Goal: Task Accomplishment & Management: Use online tool/utility

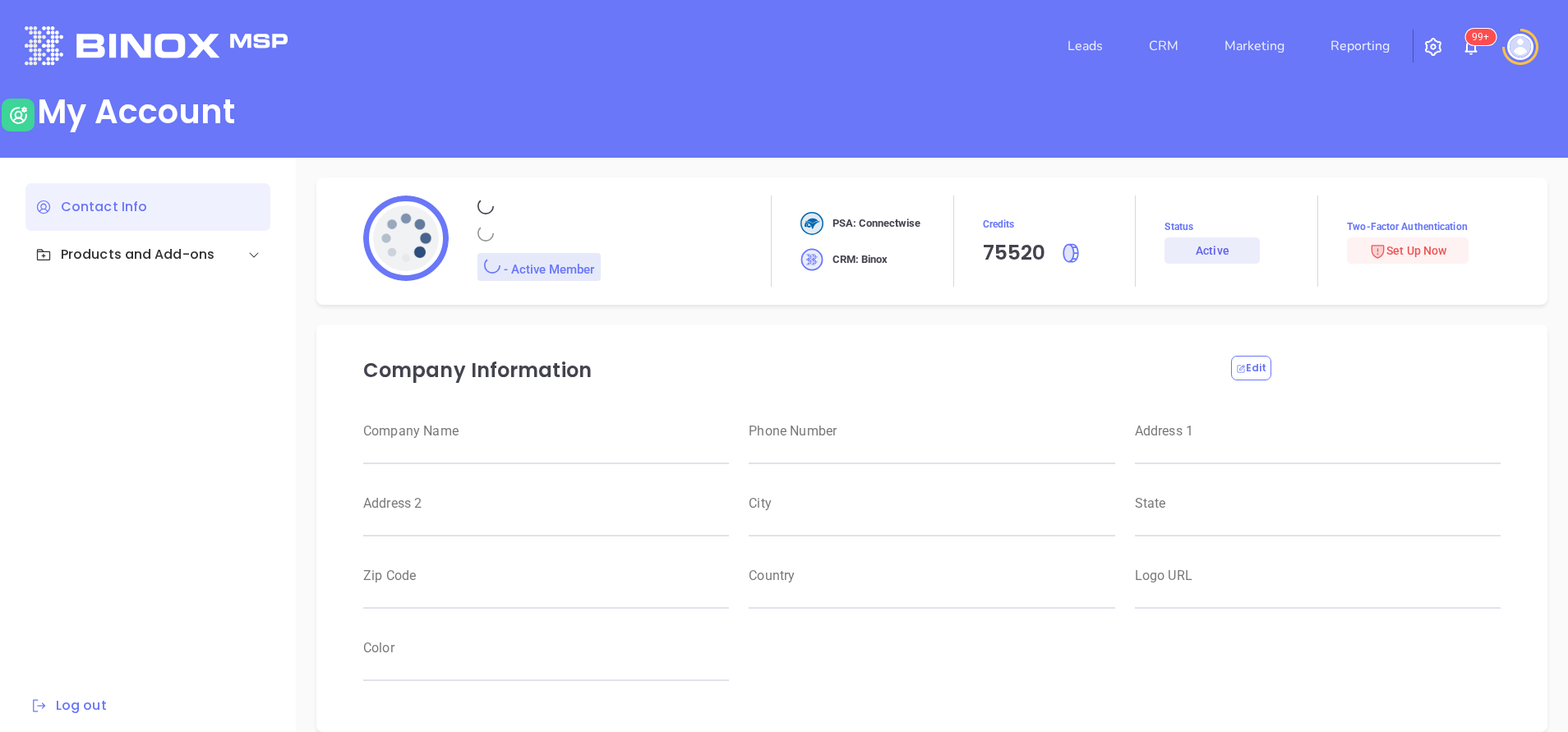
type input "Motiva Networks"
type input "[PHONE_NUMBER]"
type input "[STREET_ADDRESS]"
type input "[GEOGRAPHIC_DATA]"
type input "[US_STATE]"
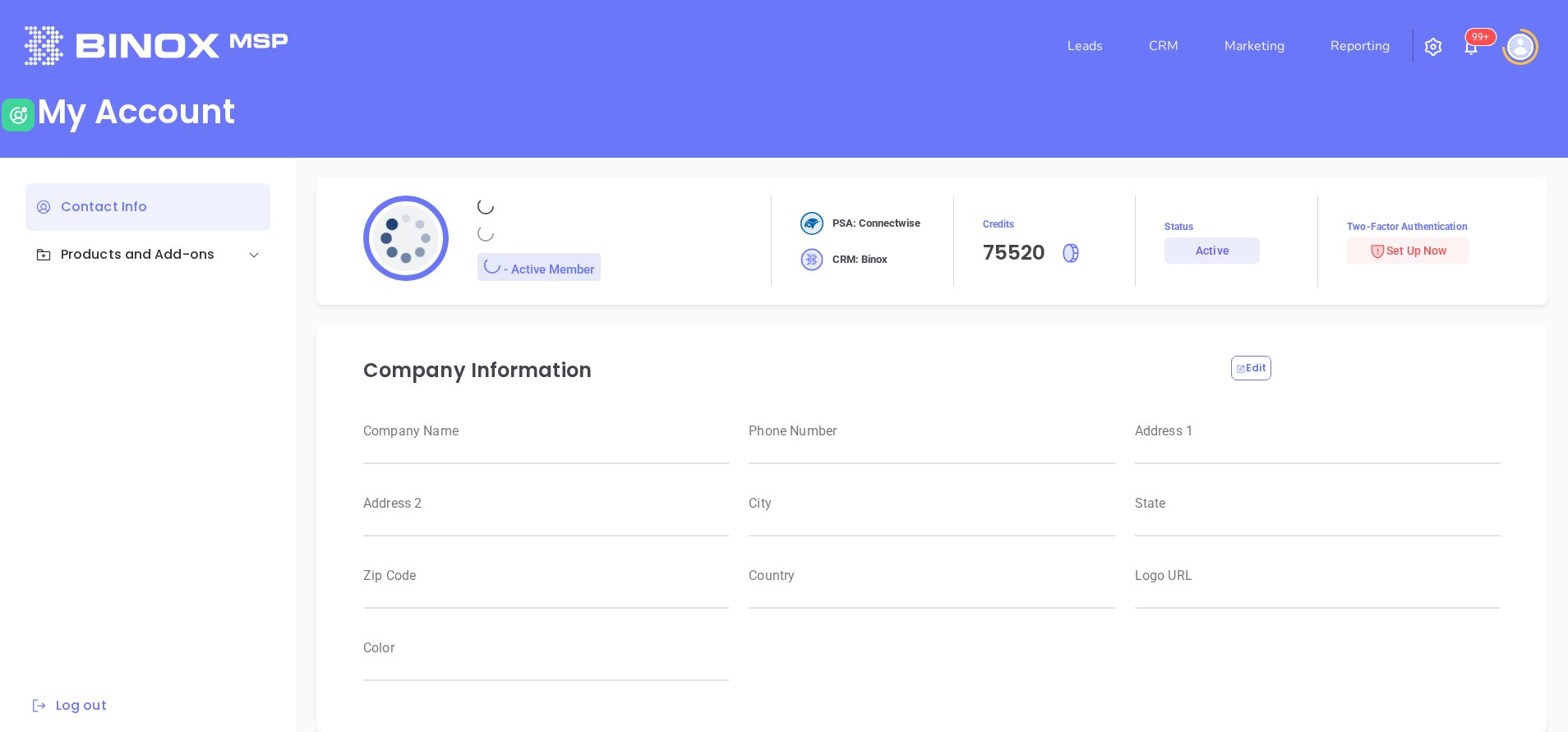
type input "11530"
type input "USA"
type input "https://motiva.net/wp-content/uploads/2024/02/Motiva-Networks-High-DPI.png"
type input "#007aff"
type input "[PERSON_NAME]"
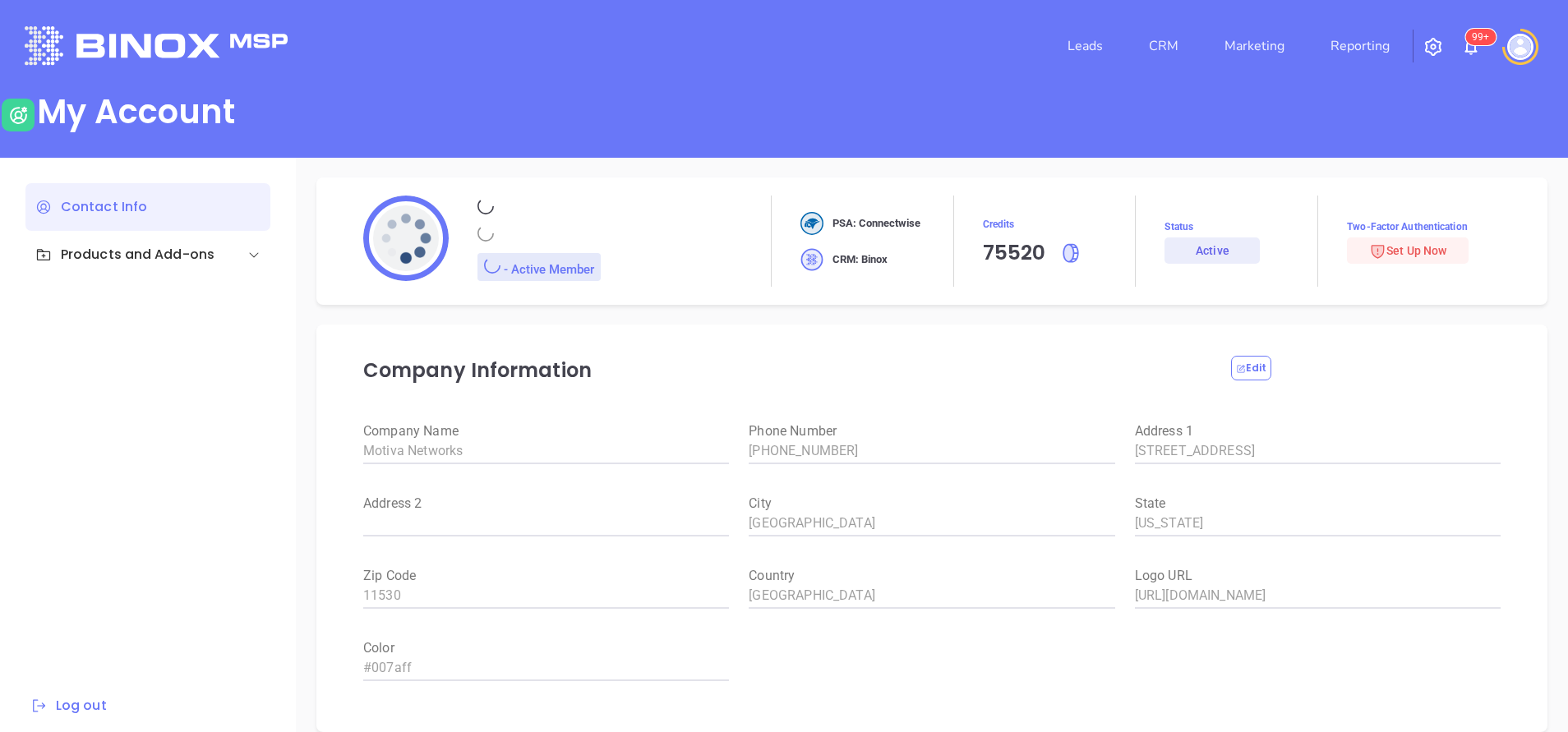
type input "[PERSON_NAME]"
type input "anabell@motiva.net"
type input "6465510554"
type input "Motiva Networks"
type input "Marketing"
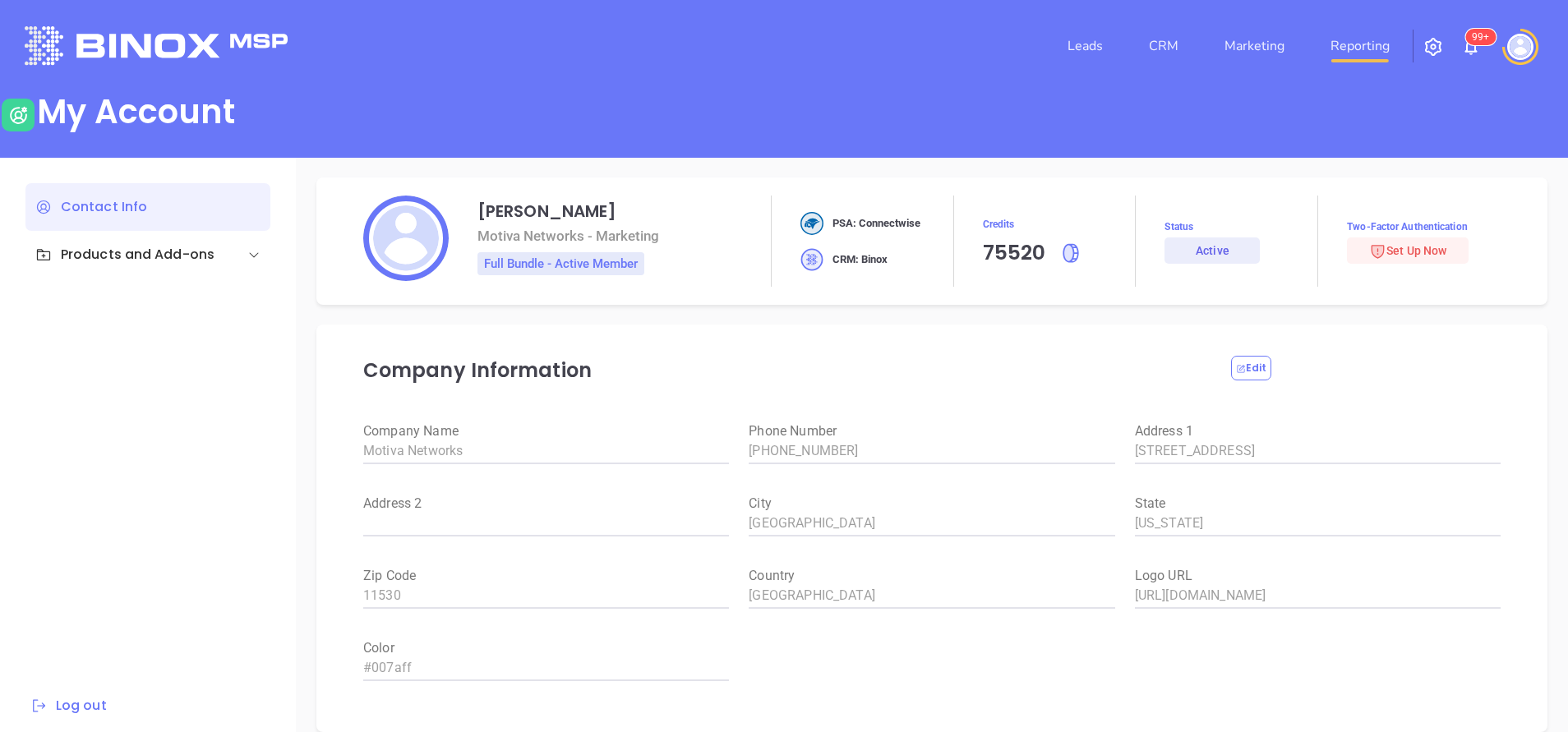
click at [1365, 34] on link "Reporting" at bounding box center [1360, 45] width 72 height 33
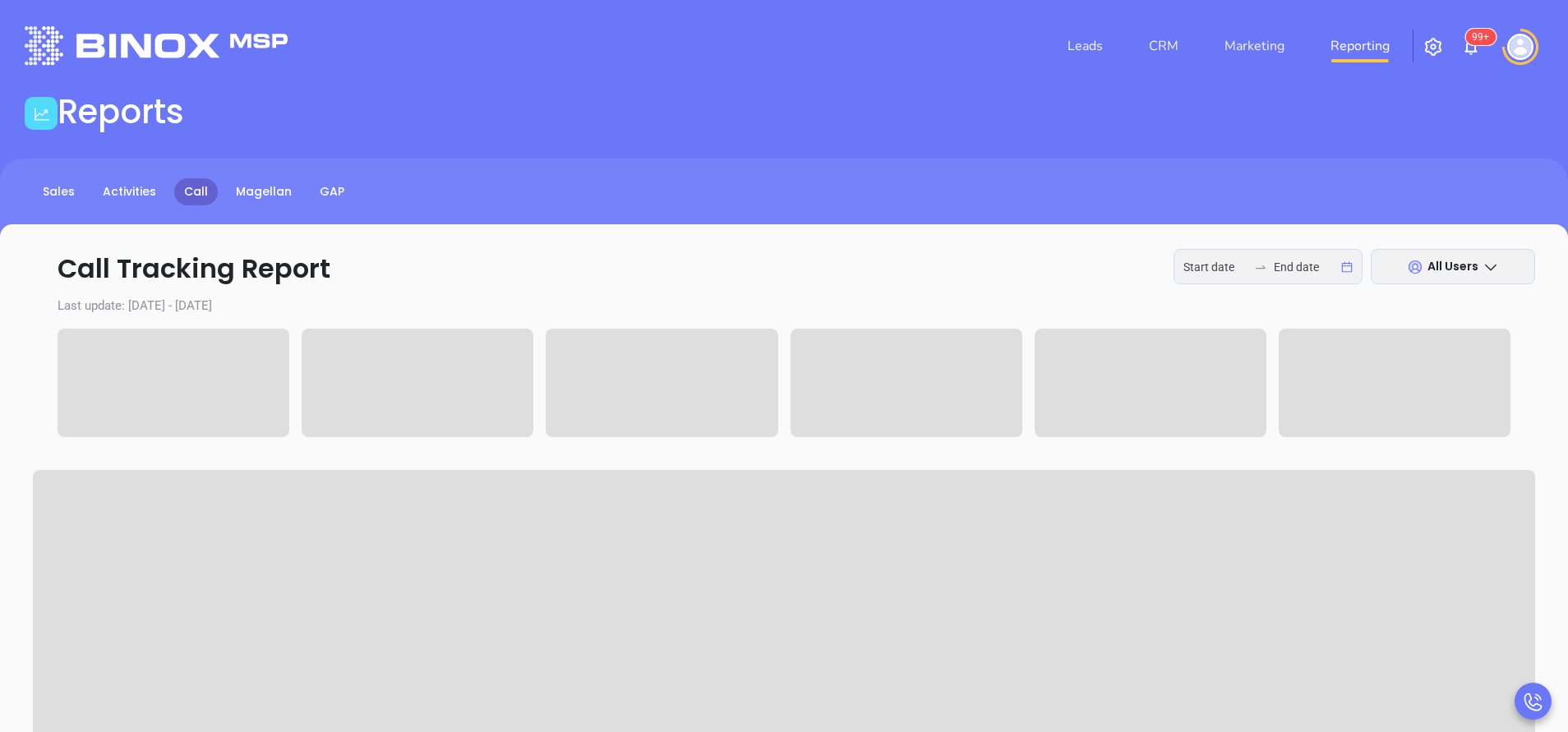
type input "2025-09-15"
type input "2025-09-17"
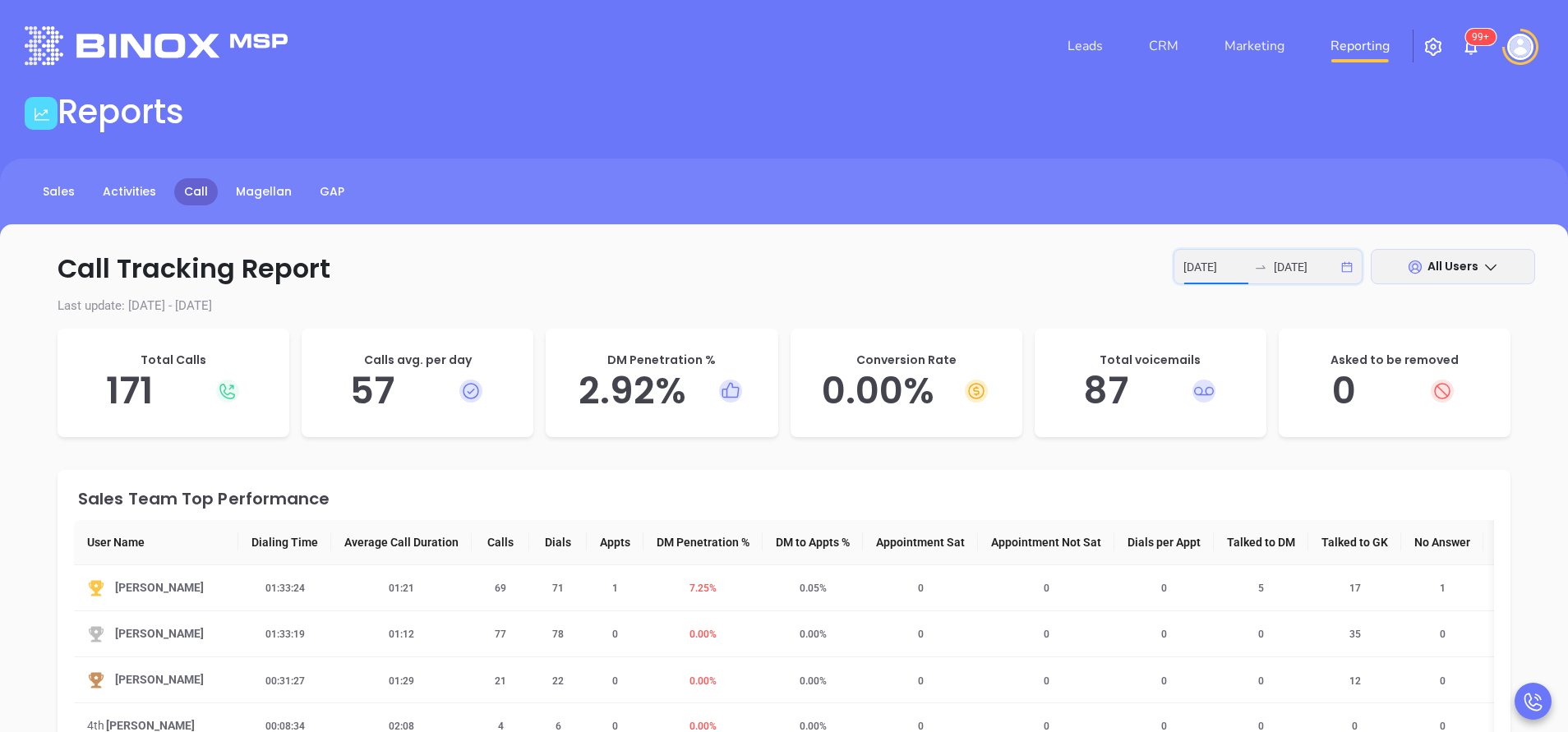
click at [1223, 267] on input "2025-09-15" at bounding box center [1216, 266] width 64 height 18
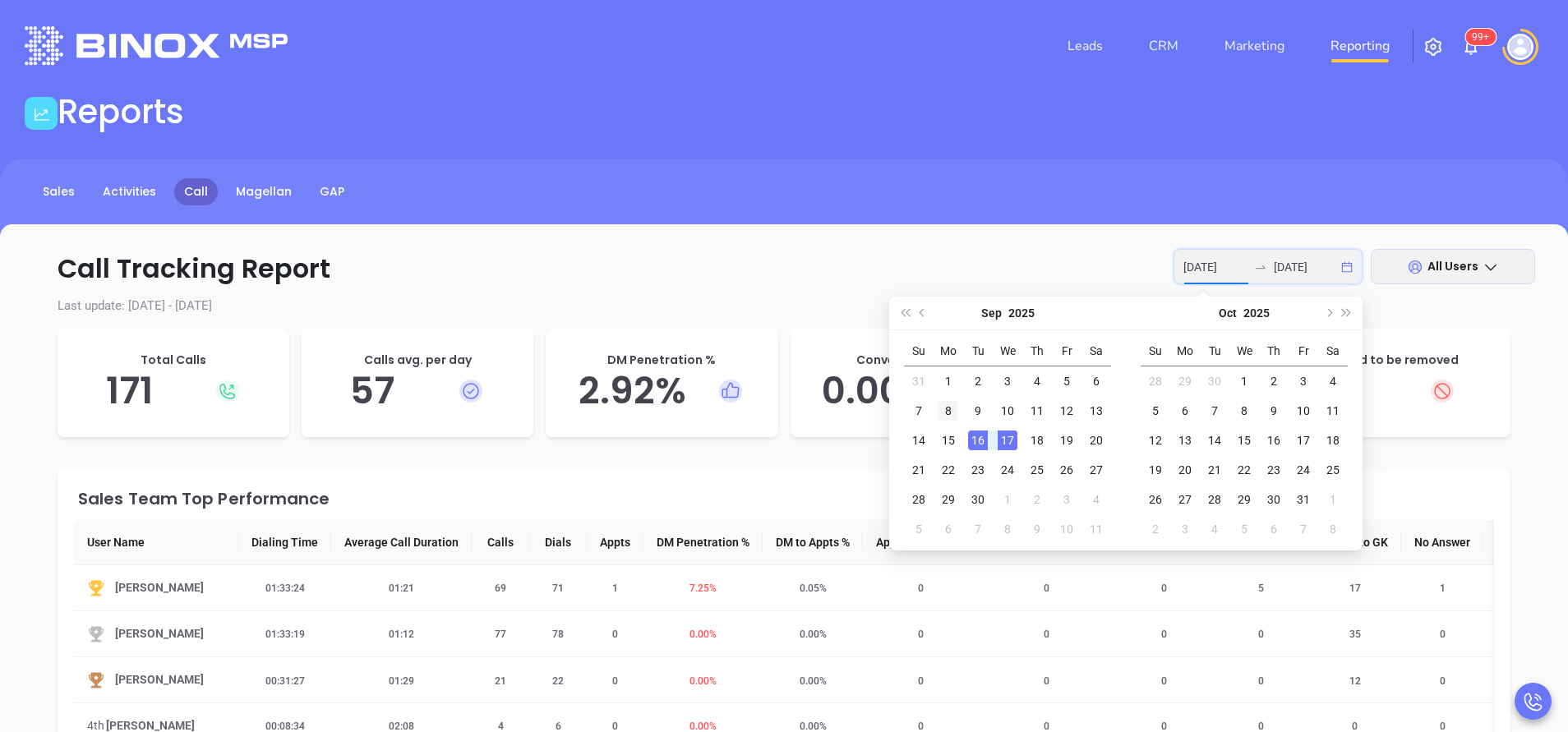
type input "2025-09-08"
click at [952, 419] on div "8" at bounding box center [948, 410] width 20 height 20
type input "2025-09-12"
click at [1075, 410] on div "12" at bounding box center [1066, 410] width 20 height 20
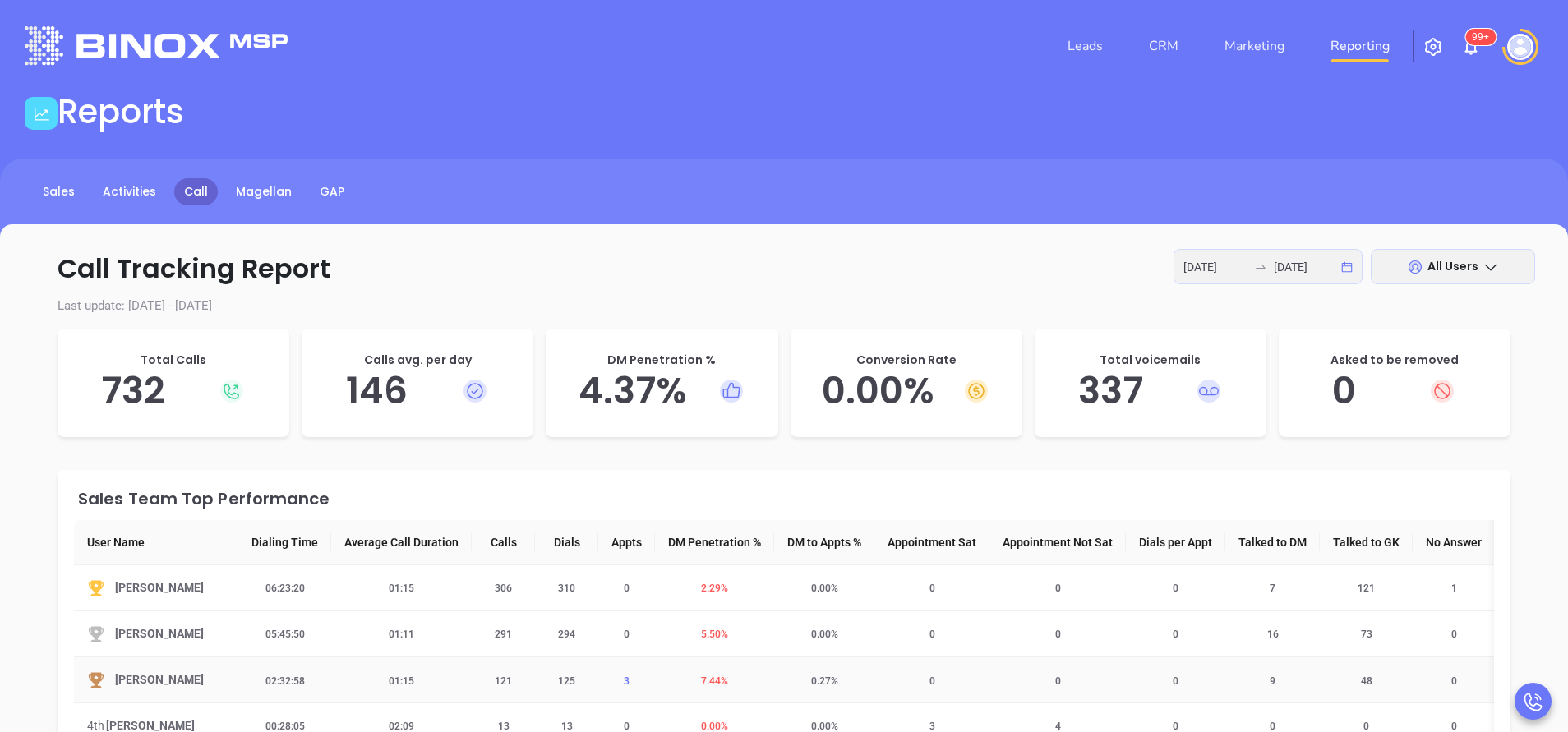
click at [627, 676] on span "3" at bounding box center [626, 681] width 25 height 11
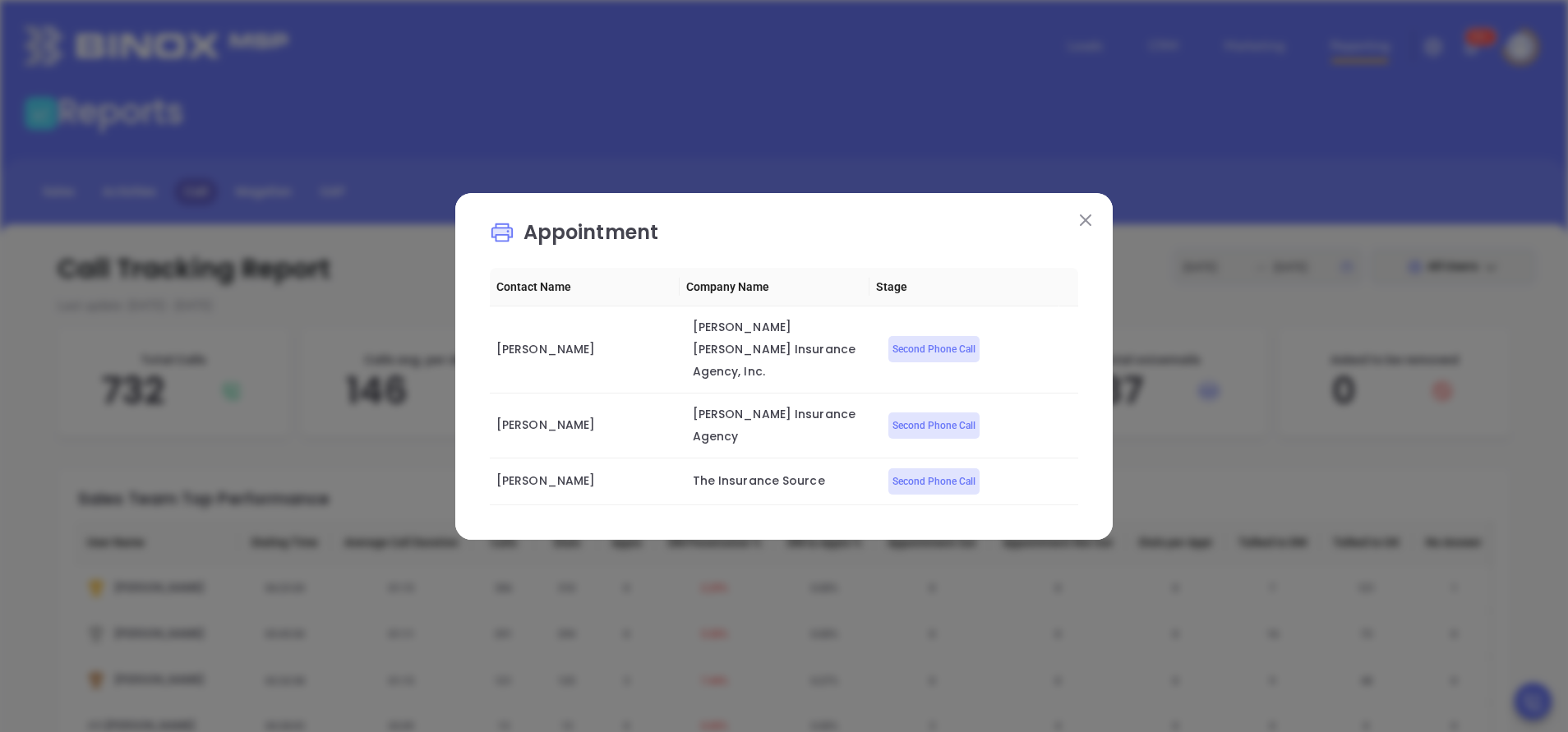
click at [1090, 230] on button at bounding box center [1085, 220] width 22 height 22
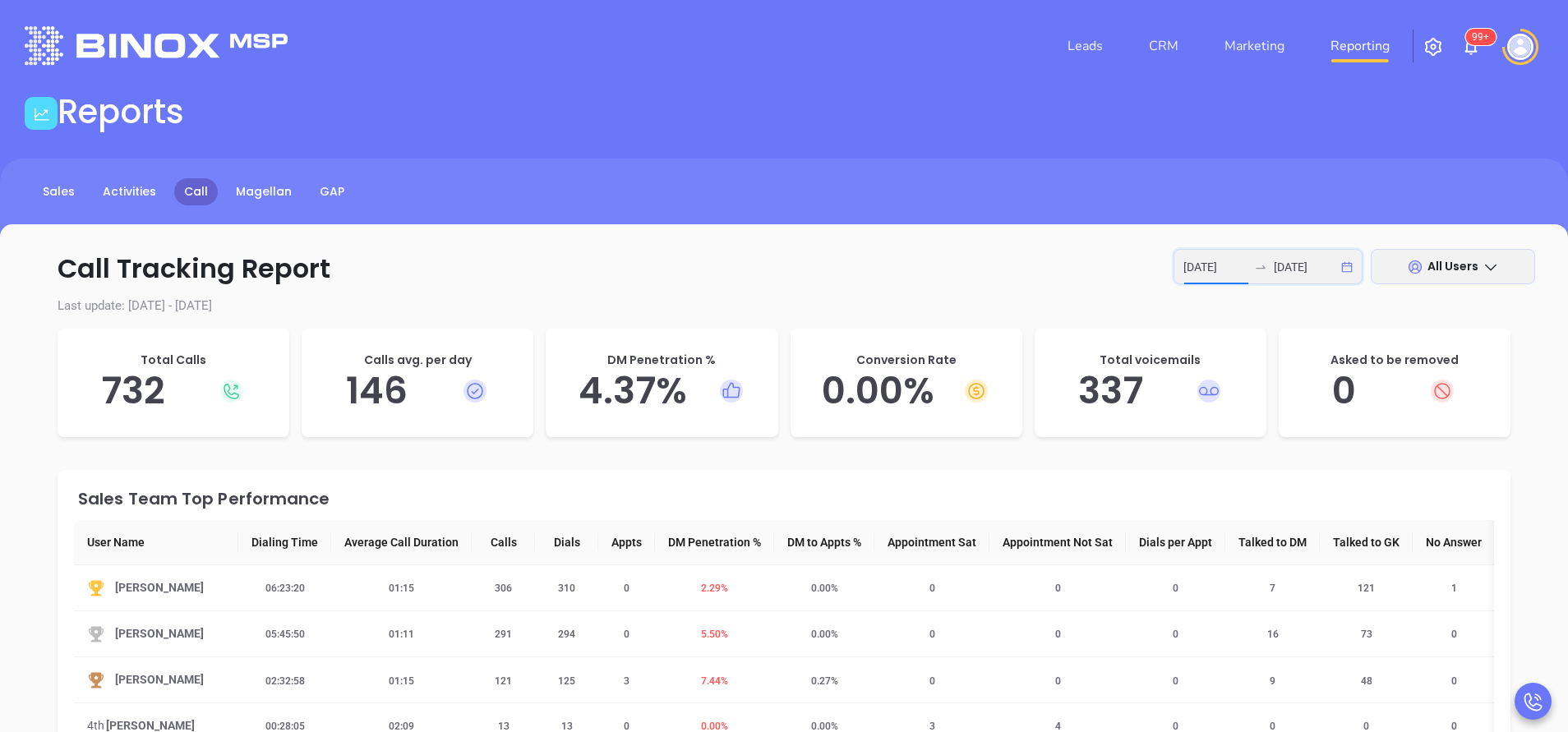
click at [1209, 264] on input "2025-09-08" at bounding box center [1216, 266] width 64 height 18
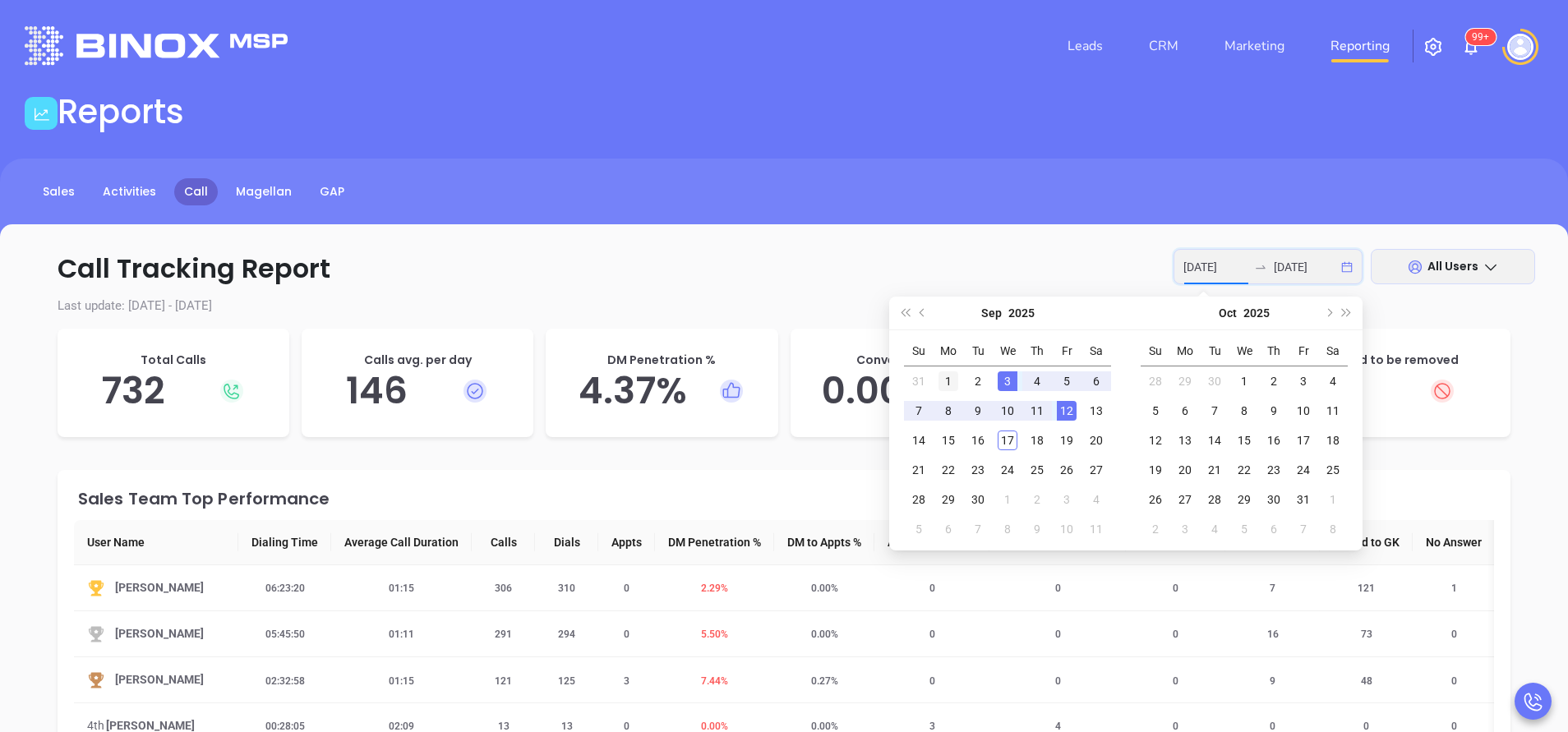
type input "2025-09-01"
click at [952, 385] on div "1" at bounding box center [948, 381] width 20 height 20
type input "2025-09-05"
click at [1064, 386] on div "5" at bounding box center [1066, 381] width 20 height 20
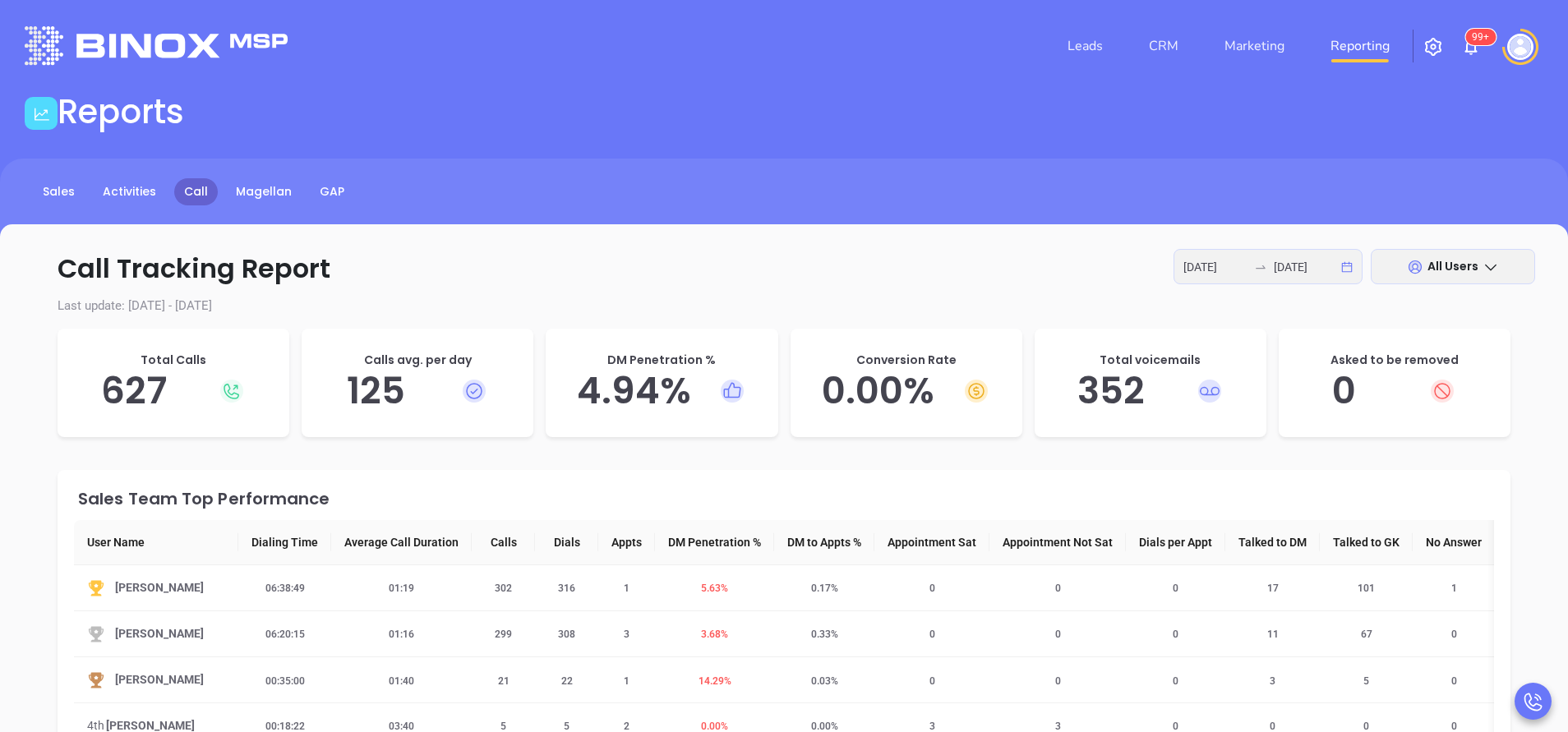
click at [1355, 273] on div "2025-09-01 2025-09-05" at bounding box center [1268, 267] width 189 height 36
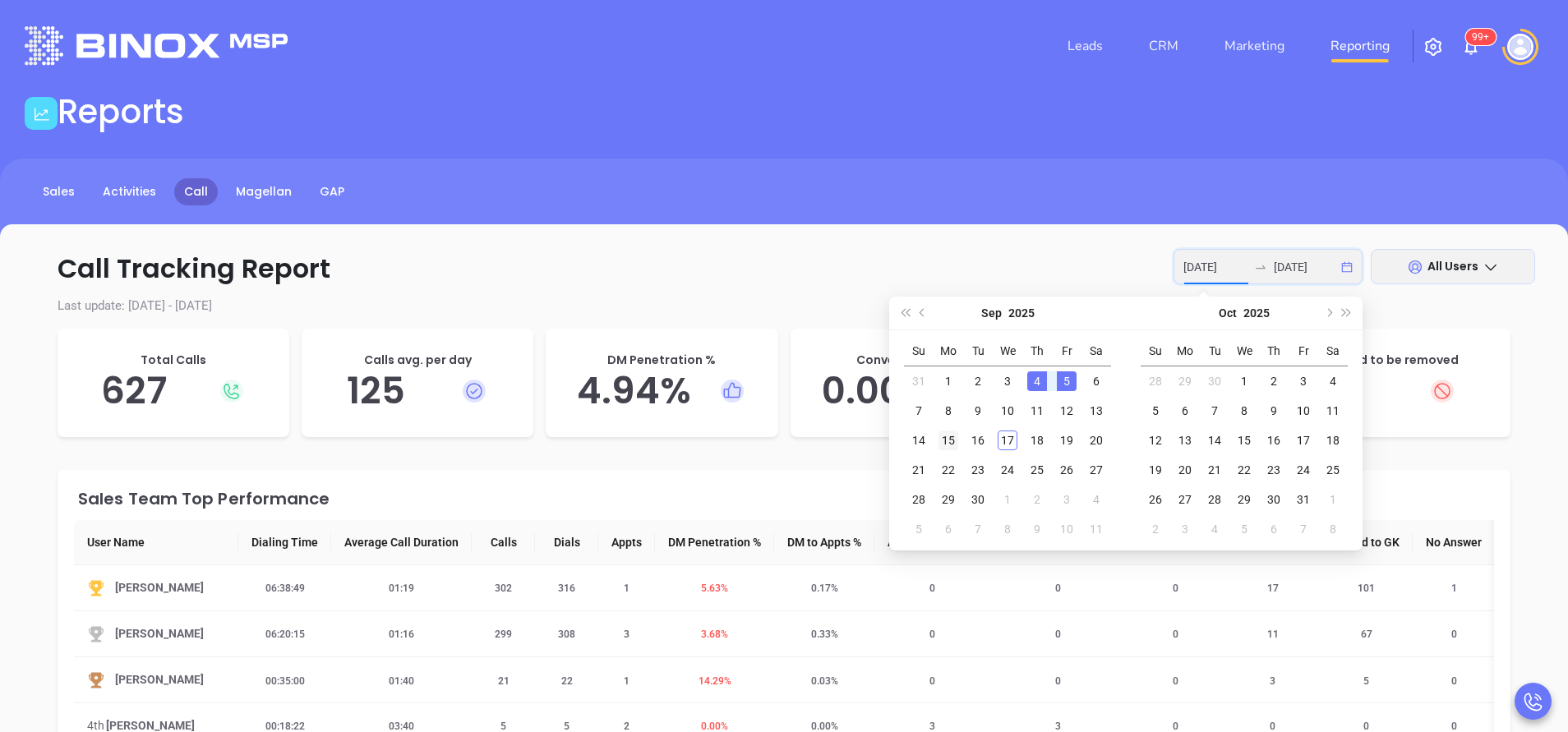
type input "2025-09-15"
click at [948, 445] on div "15" at bounding box center [948, 440] width 20 height 20
type input "2025-09-05"
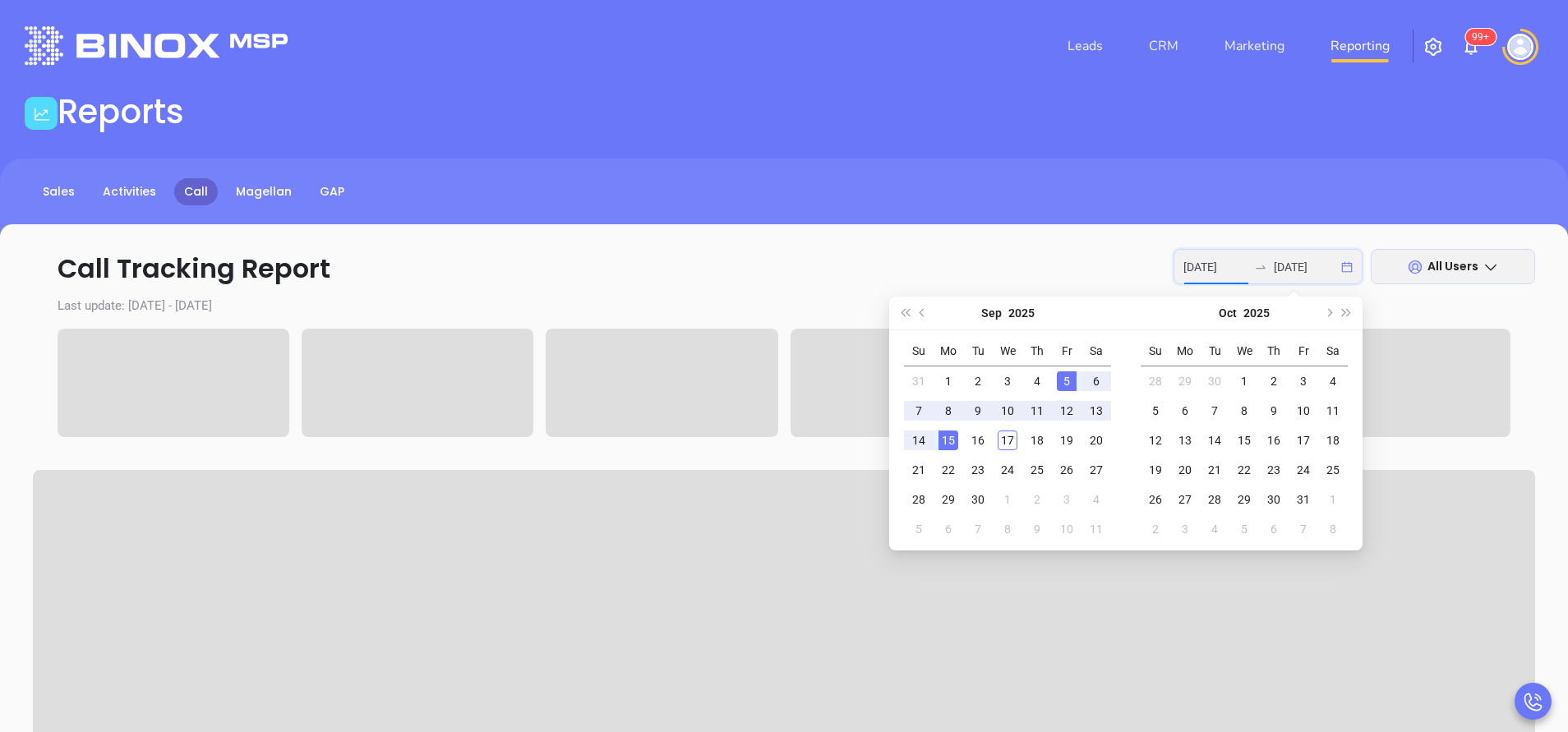
type input "2025-09-05"
type input "2025-09-15"
click at [1247, 265] on input "2025-09-05" at bounding box center [1216, 266] width 64 height 18
click at [976, 451] on div "16" at bounding box center [978, 440] width 20 height 20
type input "2025-09-15"
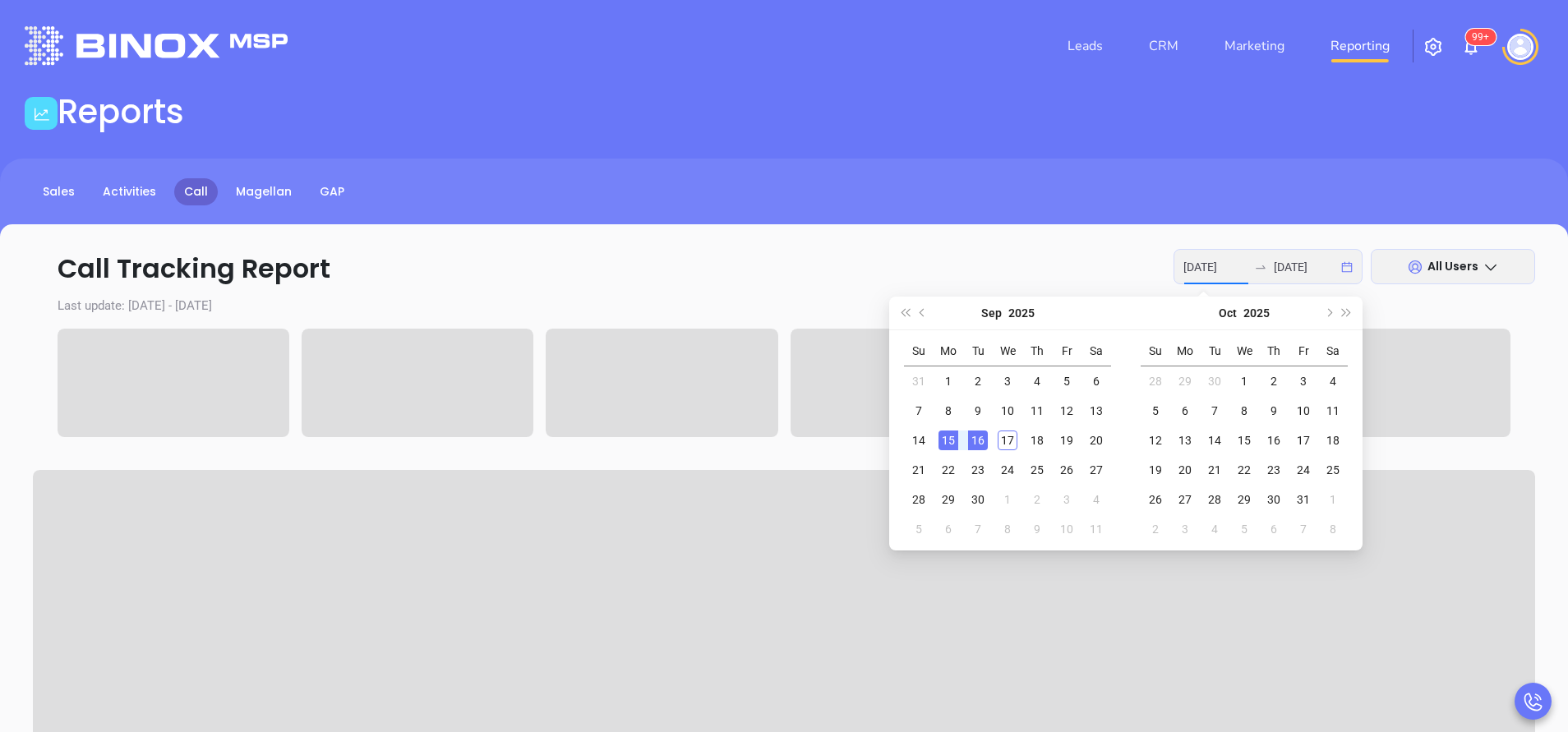
type input "2025-09-16"
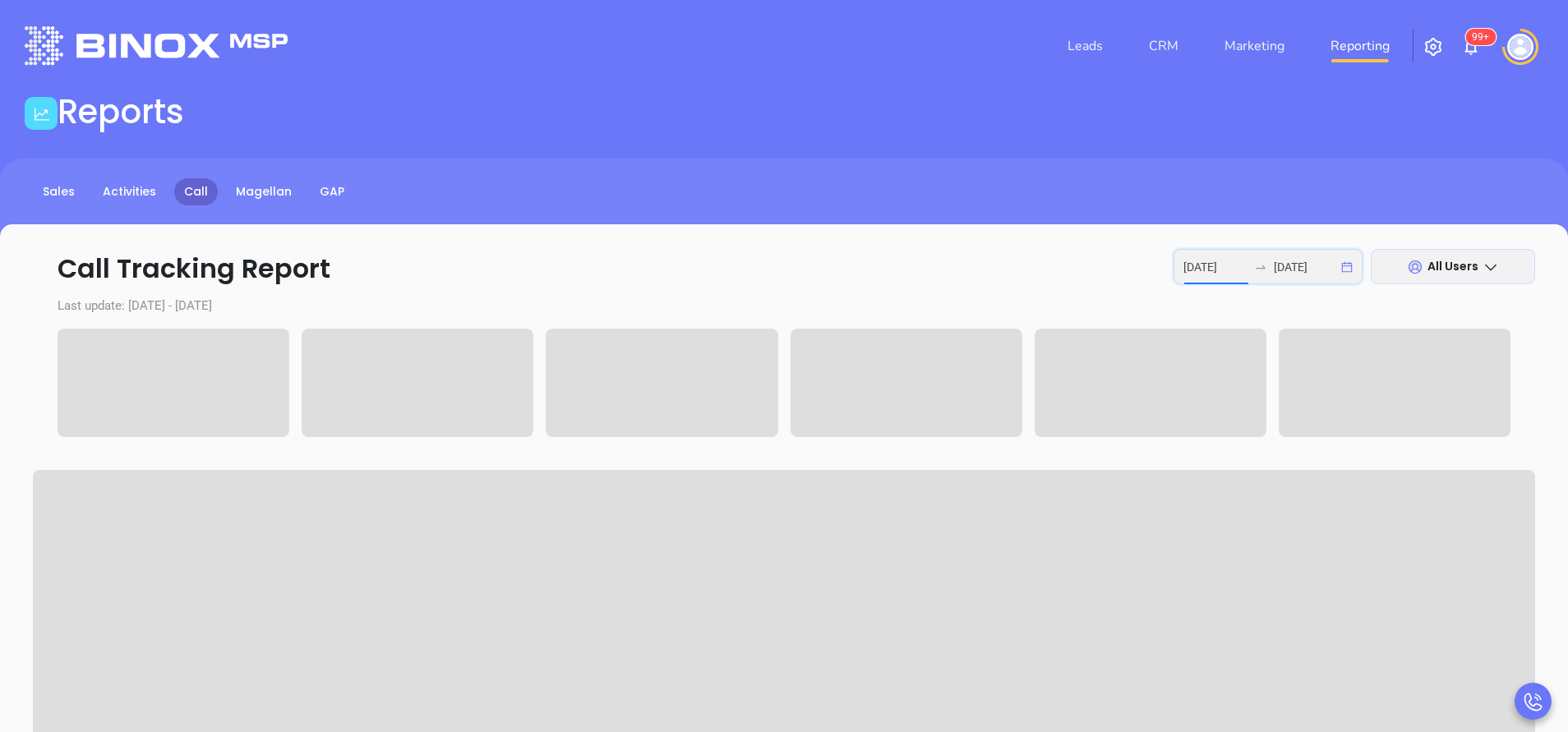
click at [1229, 263] on input "2025-09-15" at bounding box center [1216, 266] width 64 height 18
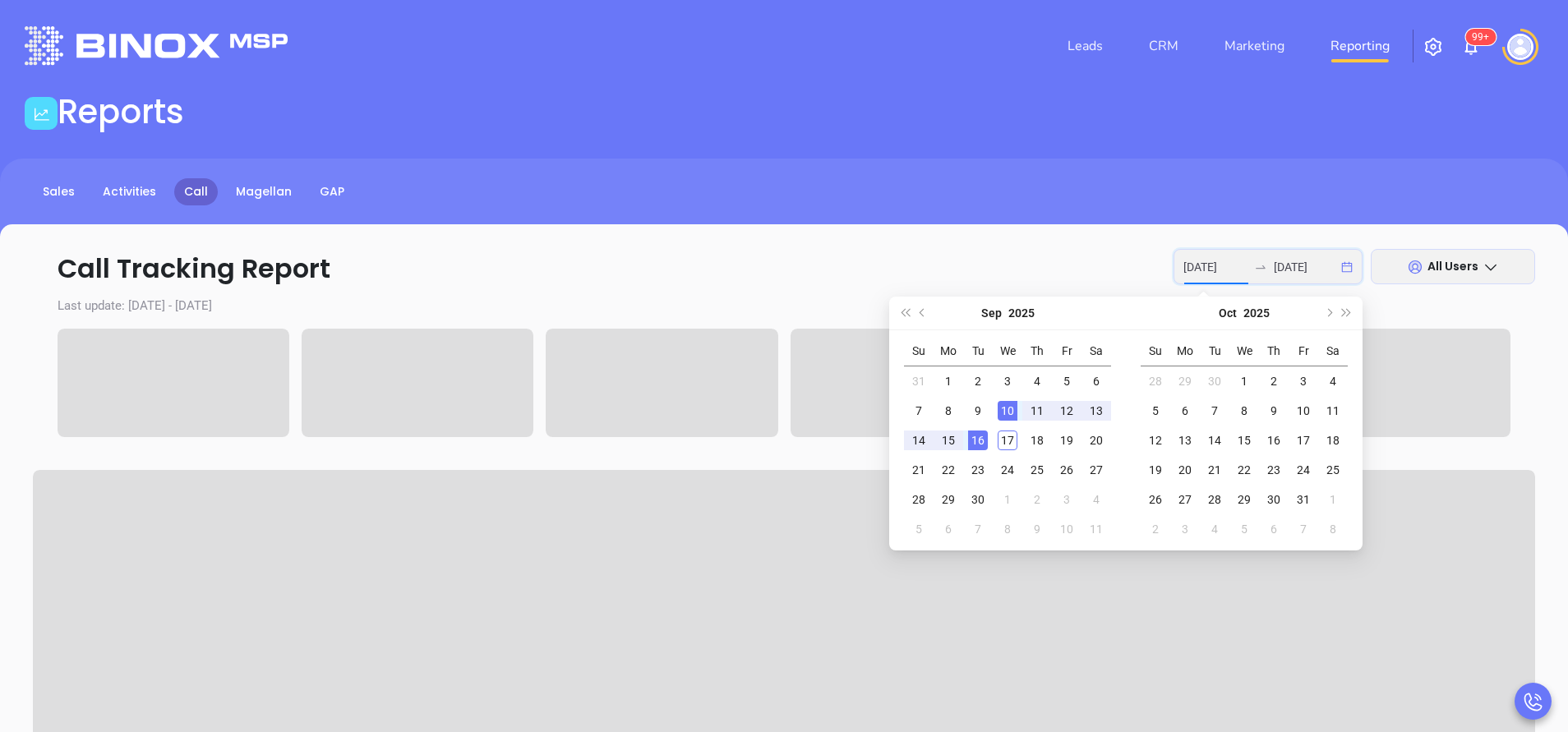
type input "2025-09-16"
click at [979, 441] on div "16" at bounding box center [978, 440] width 20 height 20
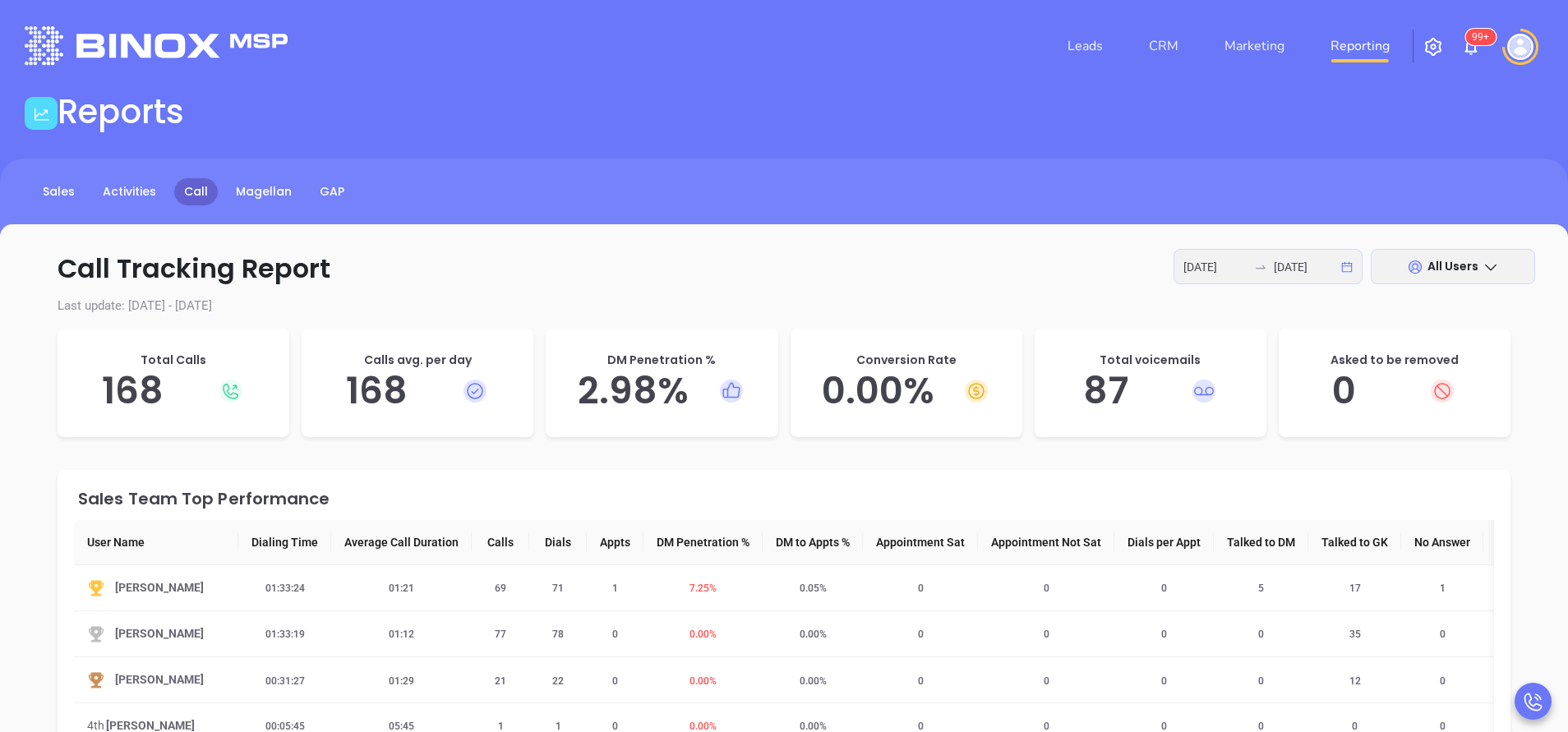
click at [1177, 40] on link "CRM" at bounding box center [1163, 45] width 42 height 33
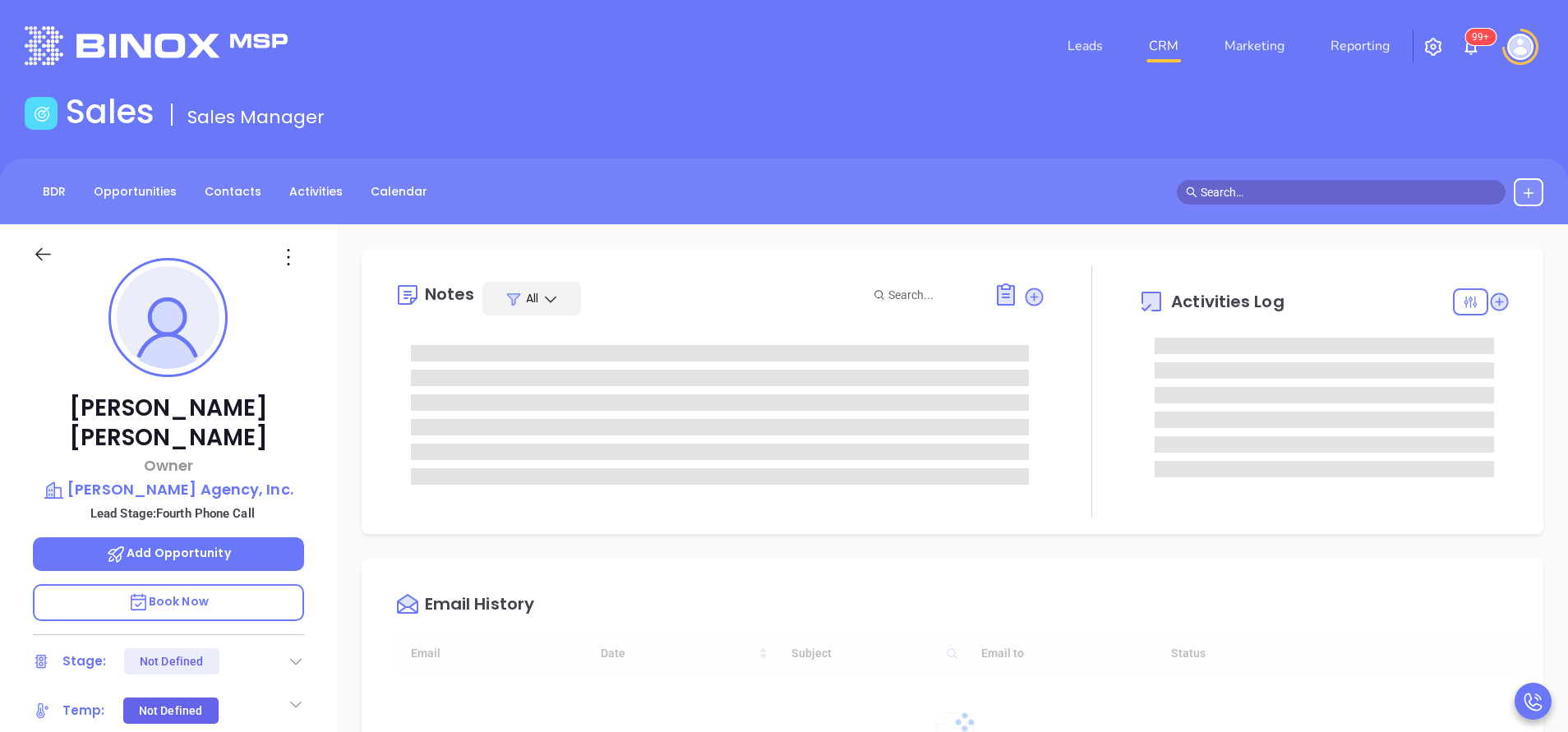
type input "[DATE]"
type input "[PERSON_NAME]"
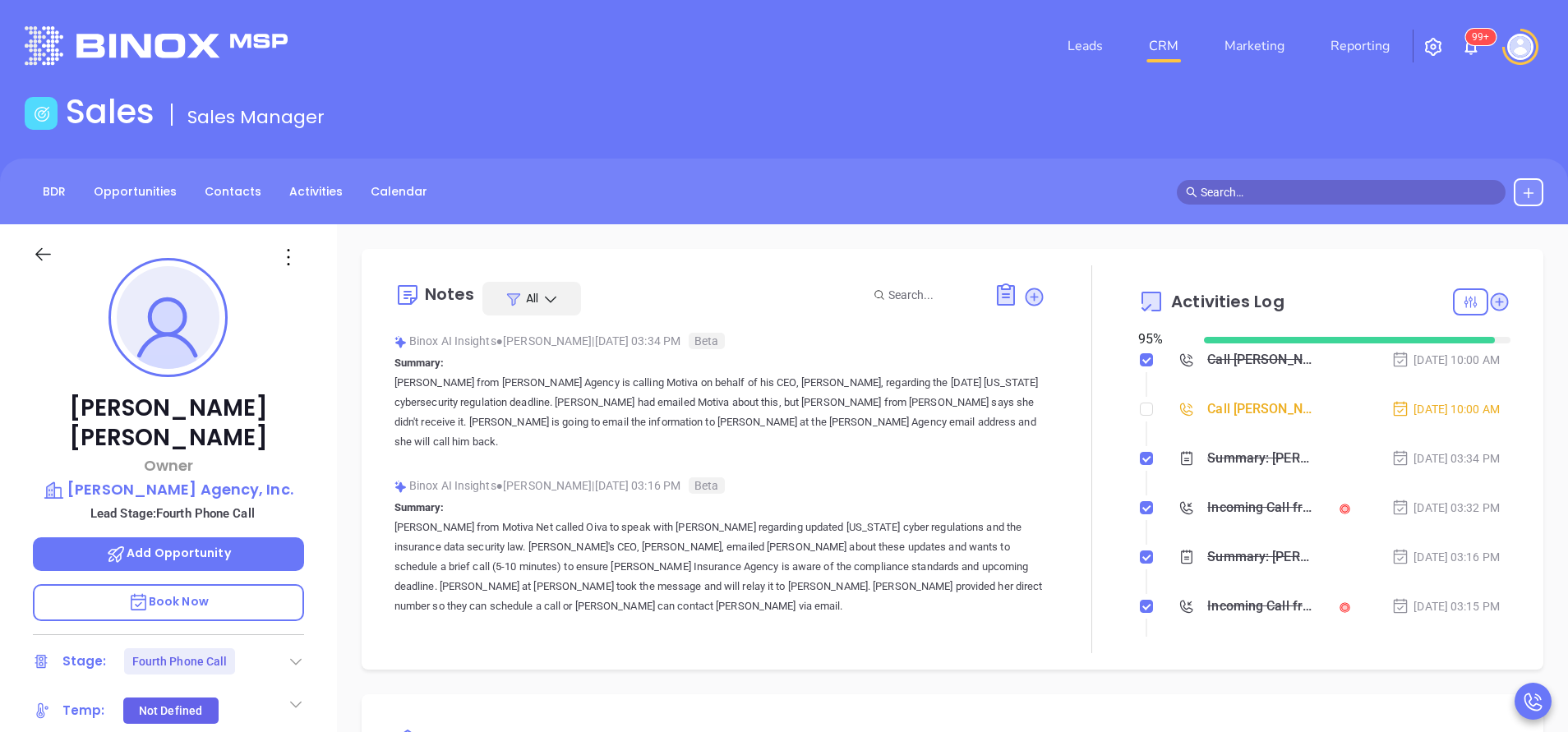
click at [328, 597] on div "David Montgomery Owner Montgomery Agency, Inc. Lead Stage: Fourth Phone Call Ad…" at bounding box center [168, 681] width 337 height 915
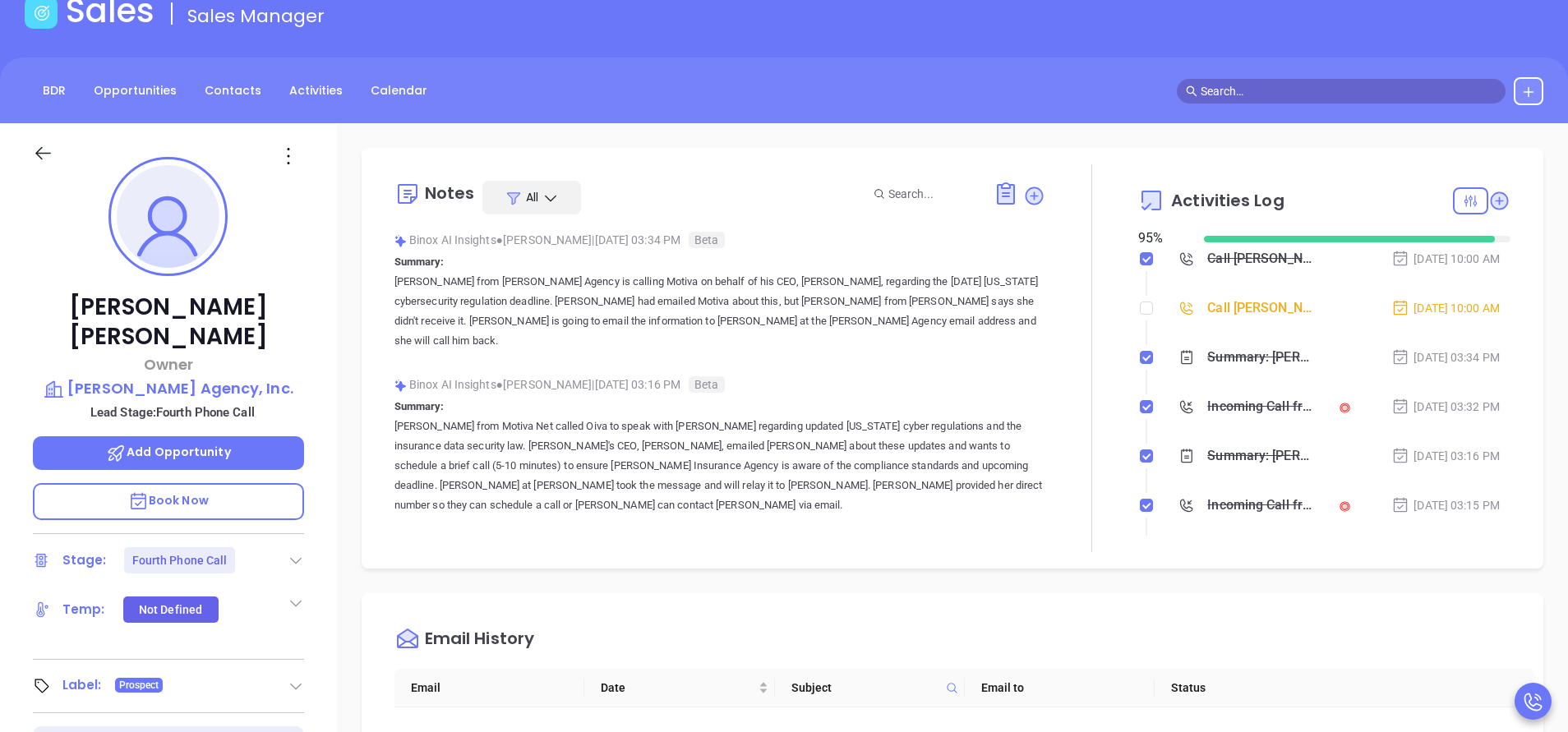
scroll to position [99, 0]
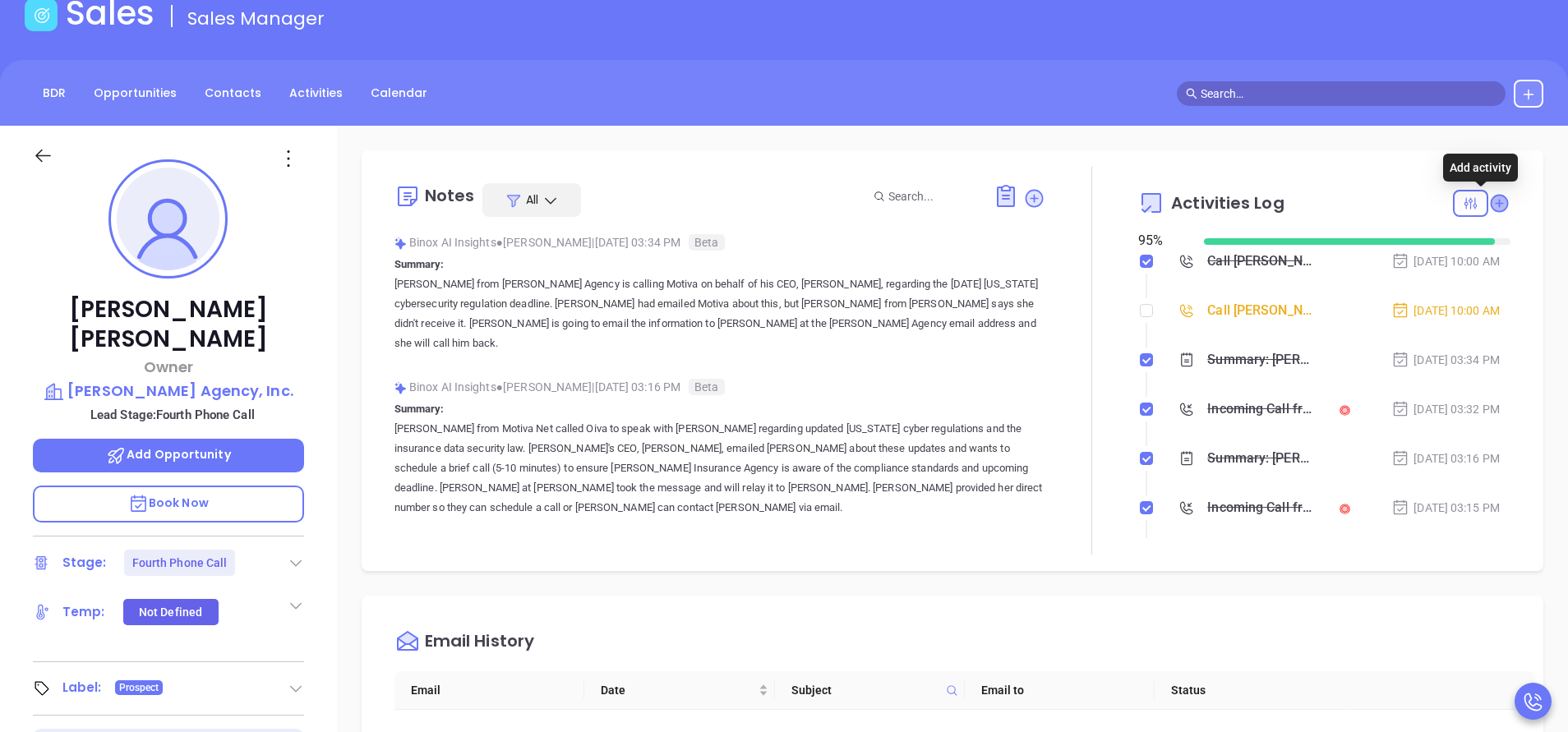
click at [1491, 198] on icon at bounding box center [1498, 202] width 16 height 16
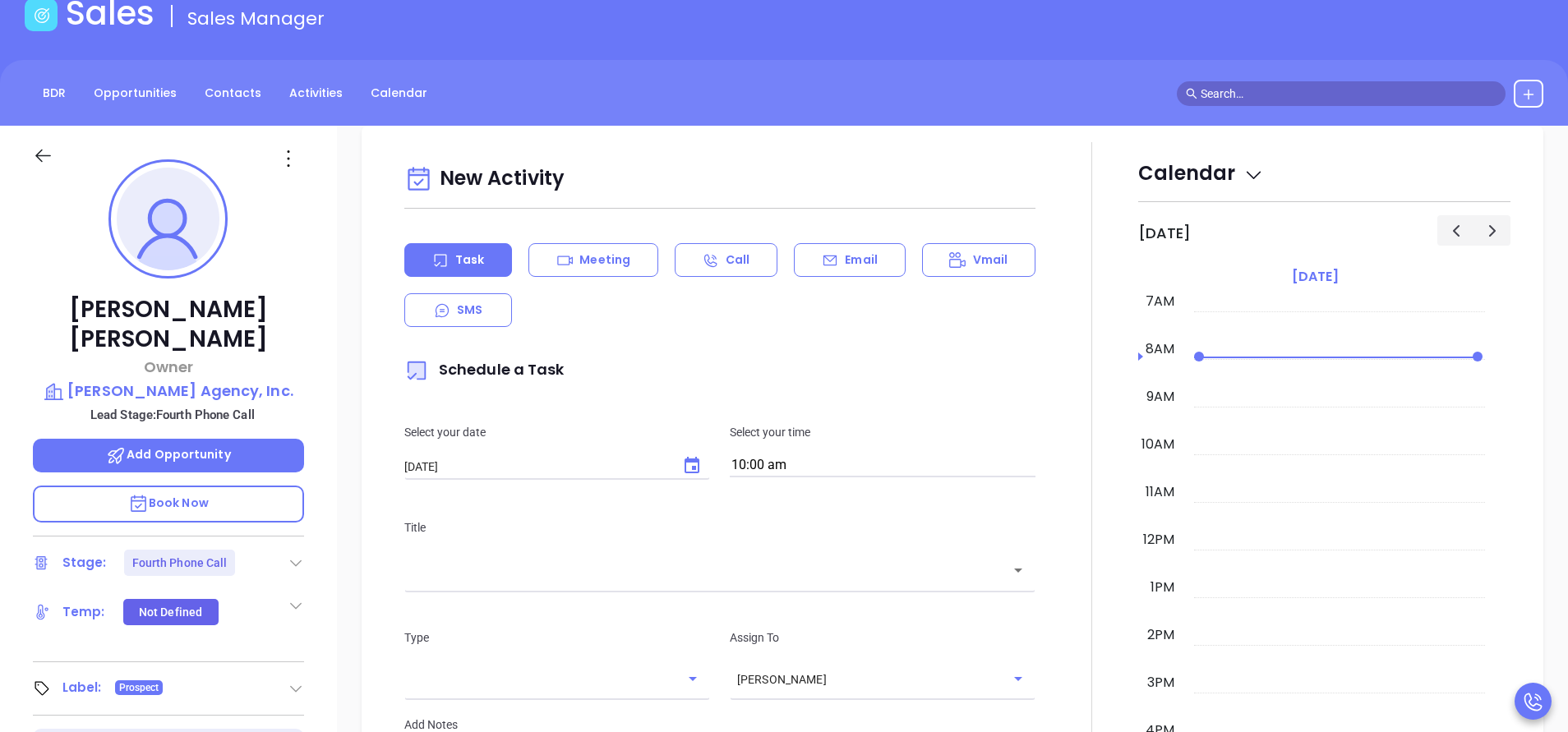
scroll to position [224, 0]
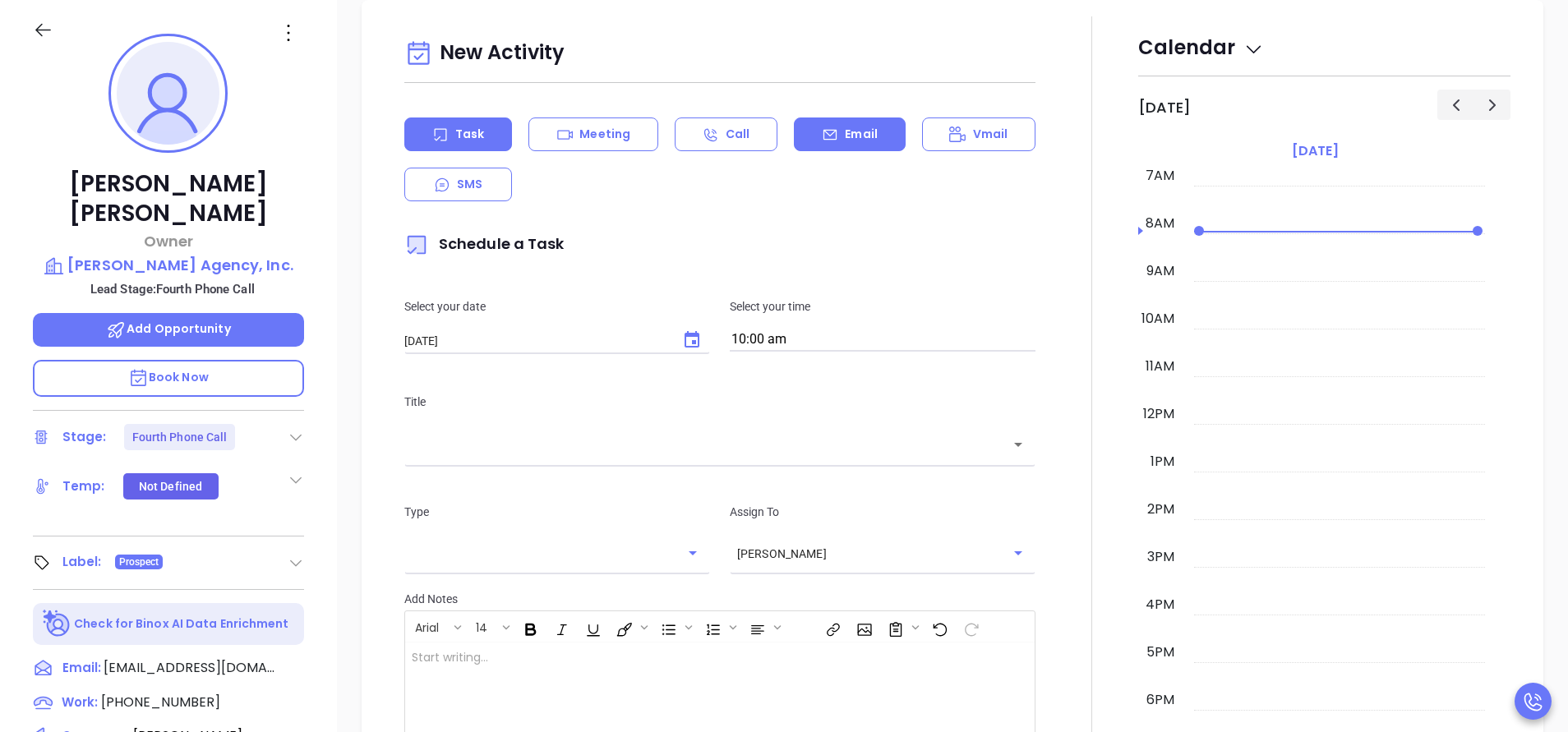
click at [840, 124] on div "Email" at bounding box center [850, 135] width 111 height 34
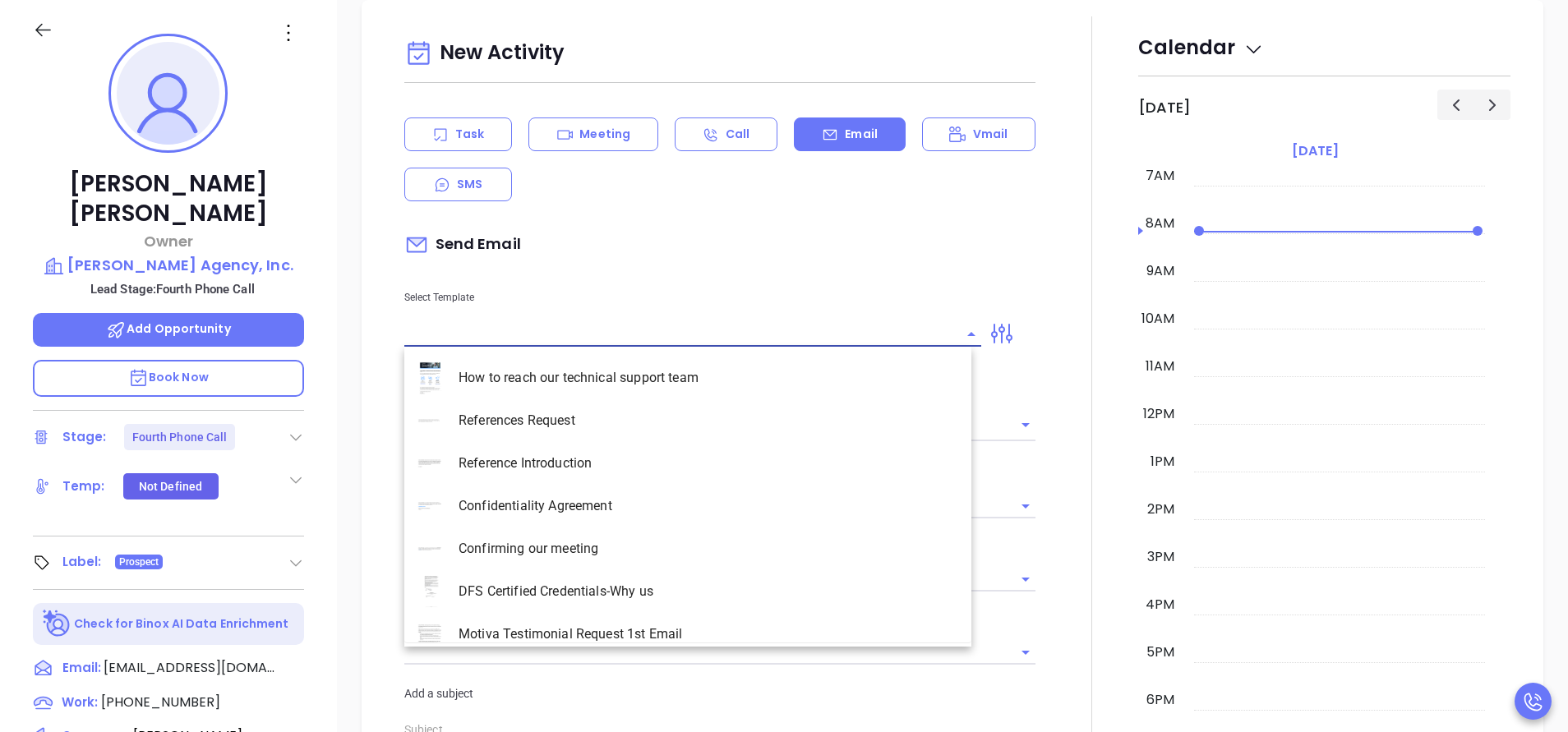
click at [588, 322] on input "text" at bounding box center [680, 333] width 552 height 24
type input "Anabell Dominguez"
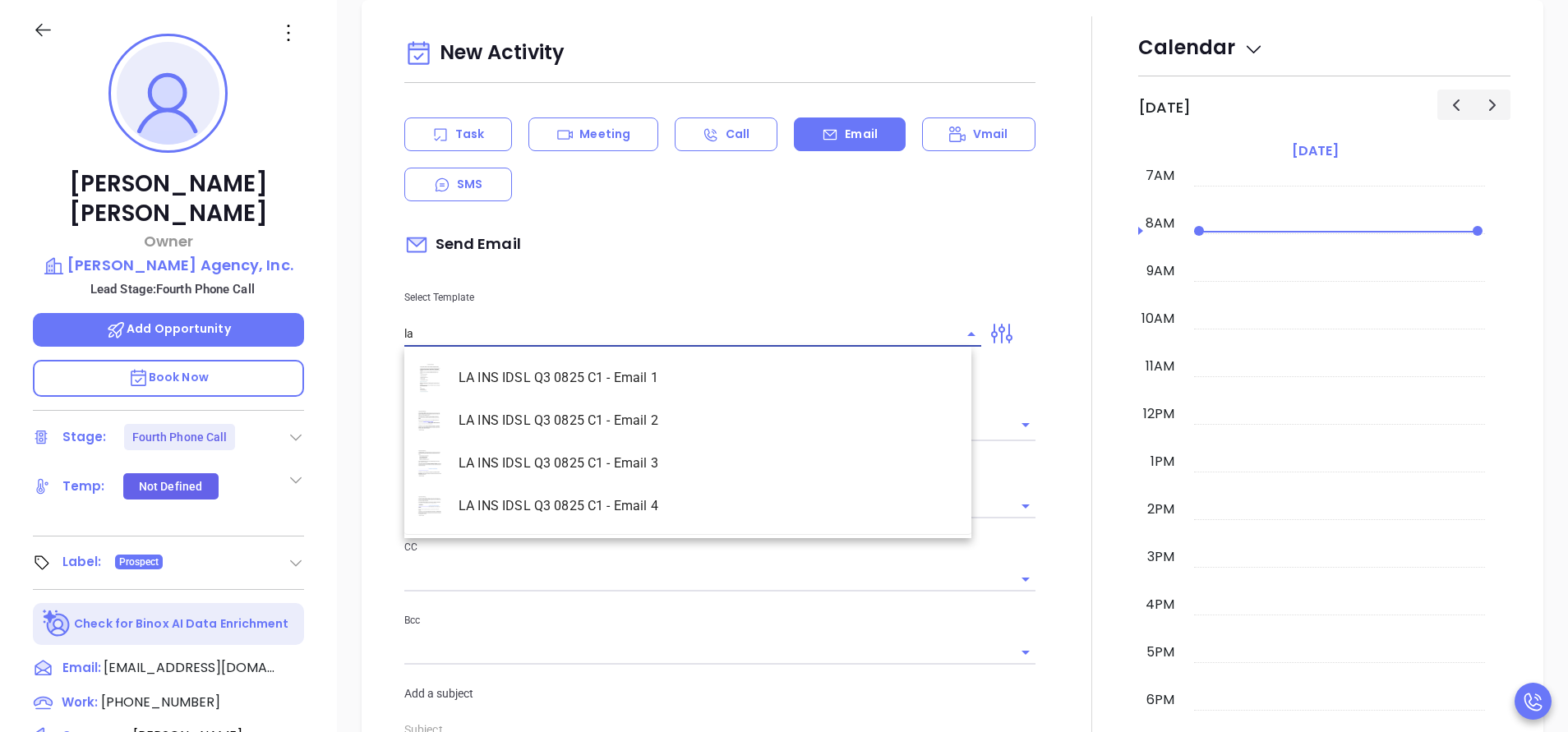
click at [591, 422] on li "LA INS IDSL Q3 0825 C1 - Email 2" at bounding box center [688, 420] width 568 height 42
type input "LA INS IDSL Q3 0825 C1 - Email 2"
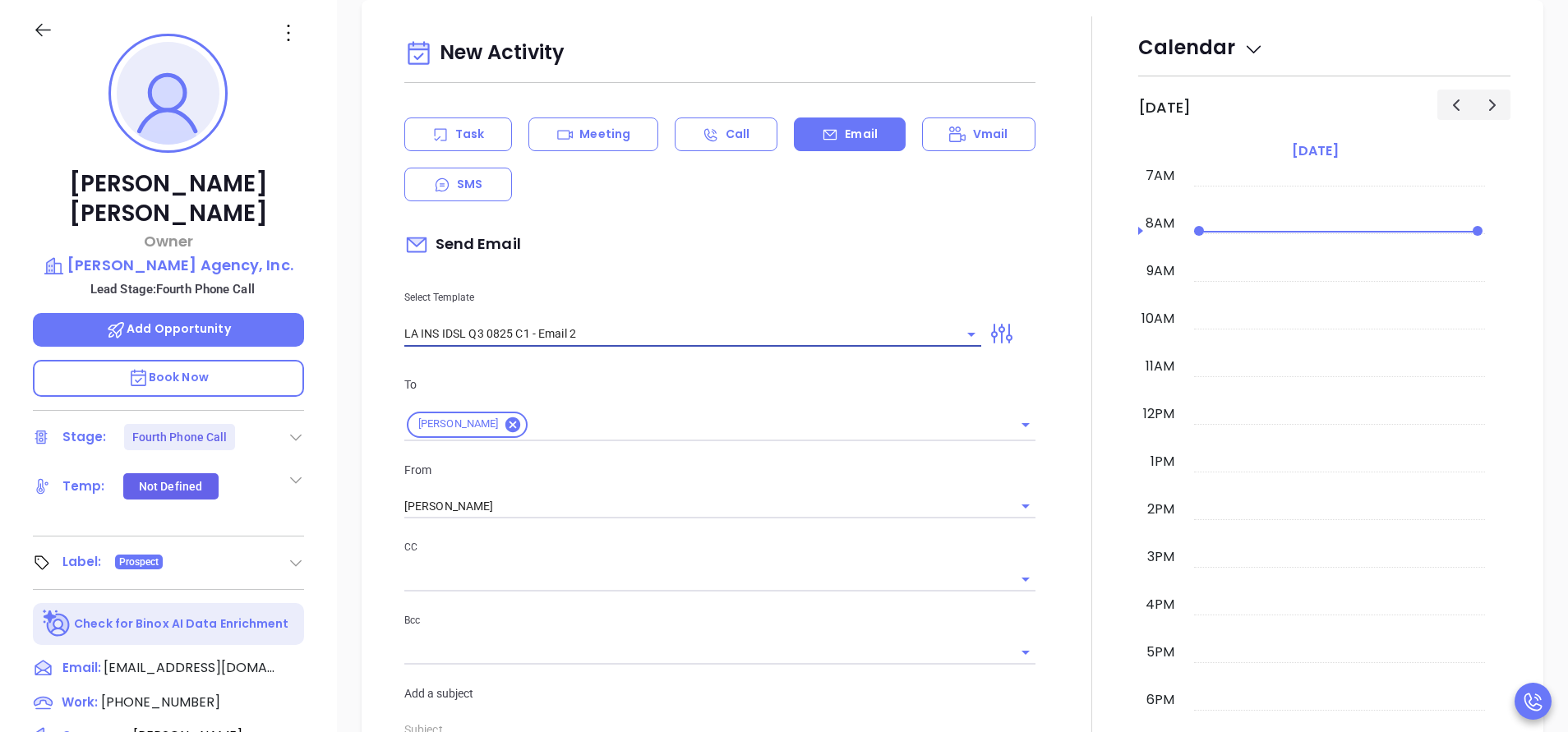
type input "February is coming fast—will Montgomery Agency, Inc. be compliant?"
type input "LA INS IDSL Q3 0825 C1 - Email 2"
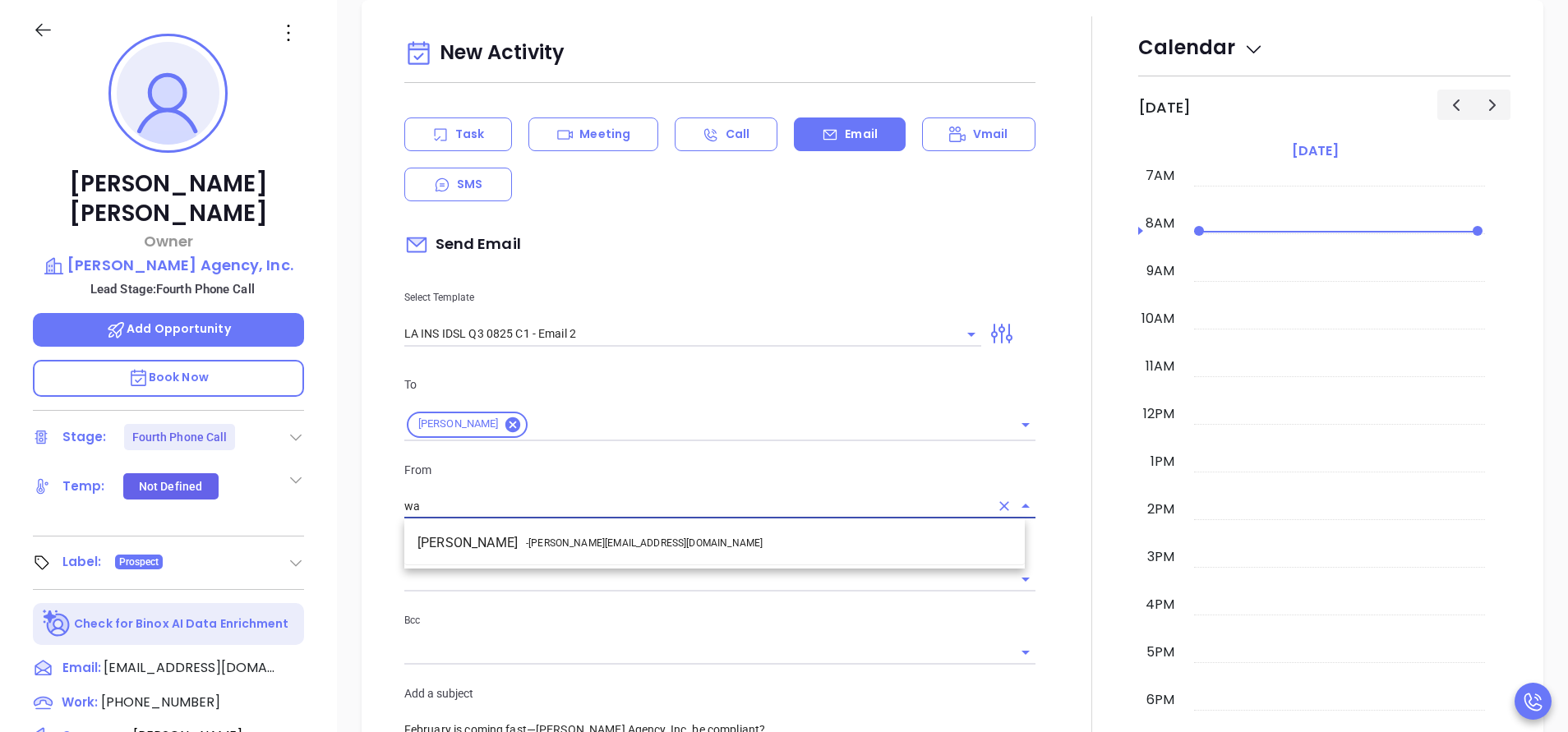
click at [606, 540] on span "- walter@motiva.net" at bounding box center [645, 543] width 237 height 15
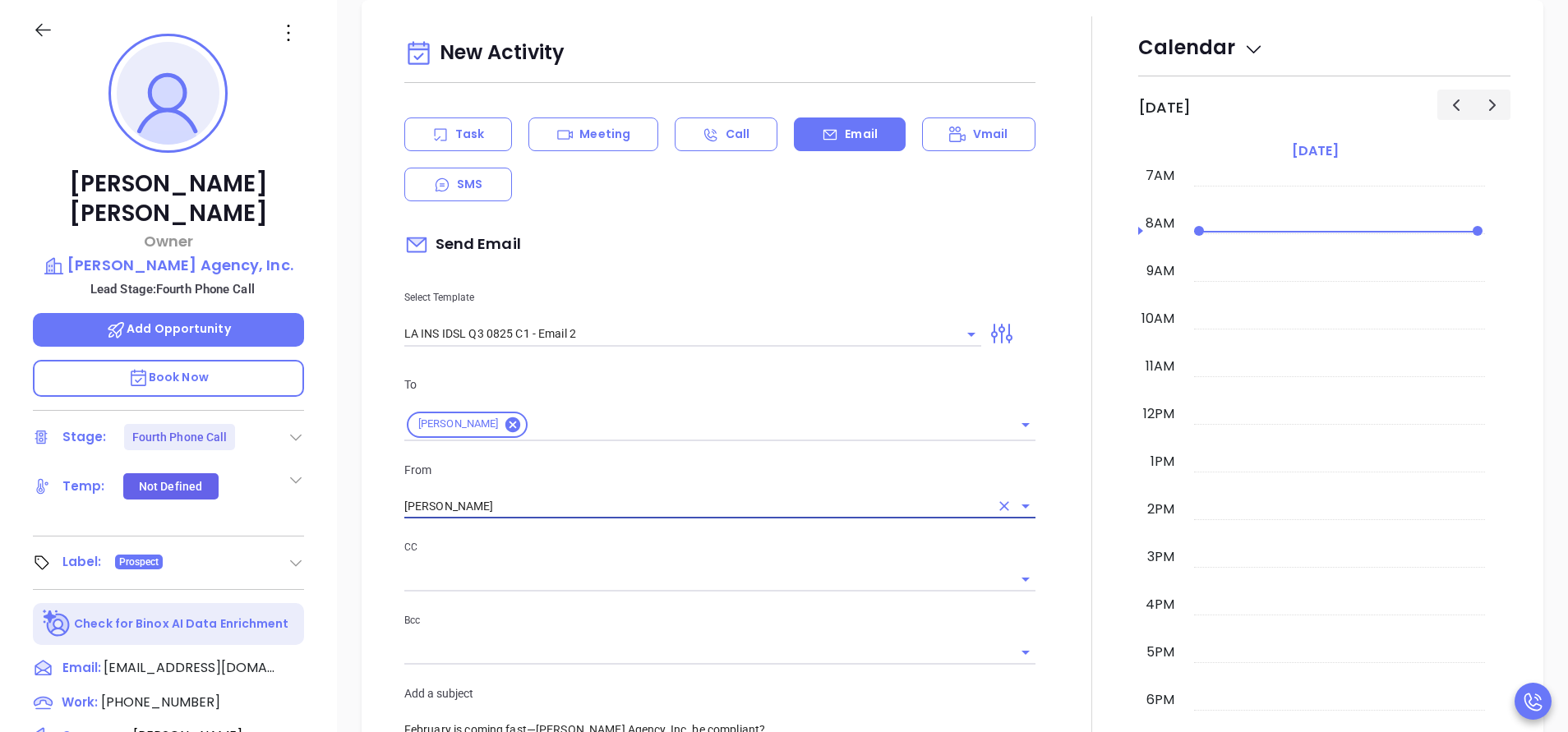
type input "Walter Contreras"
click at [1046, 523] on div at bounding box center [1092, 646] width 93 height 1261
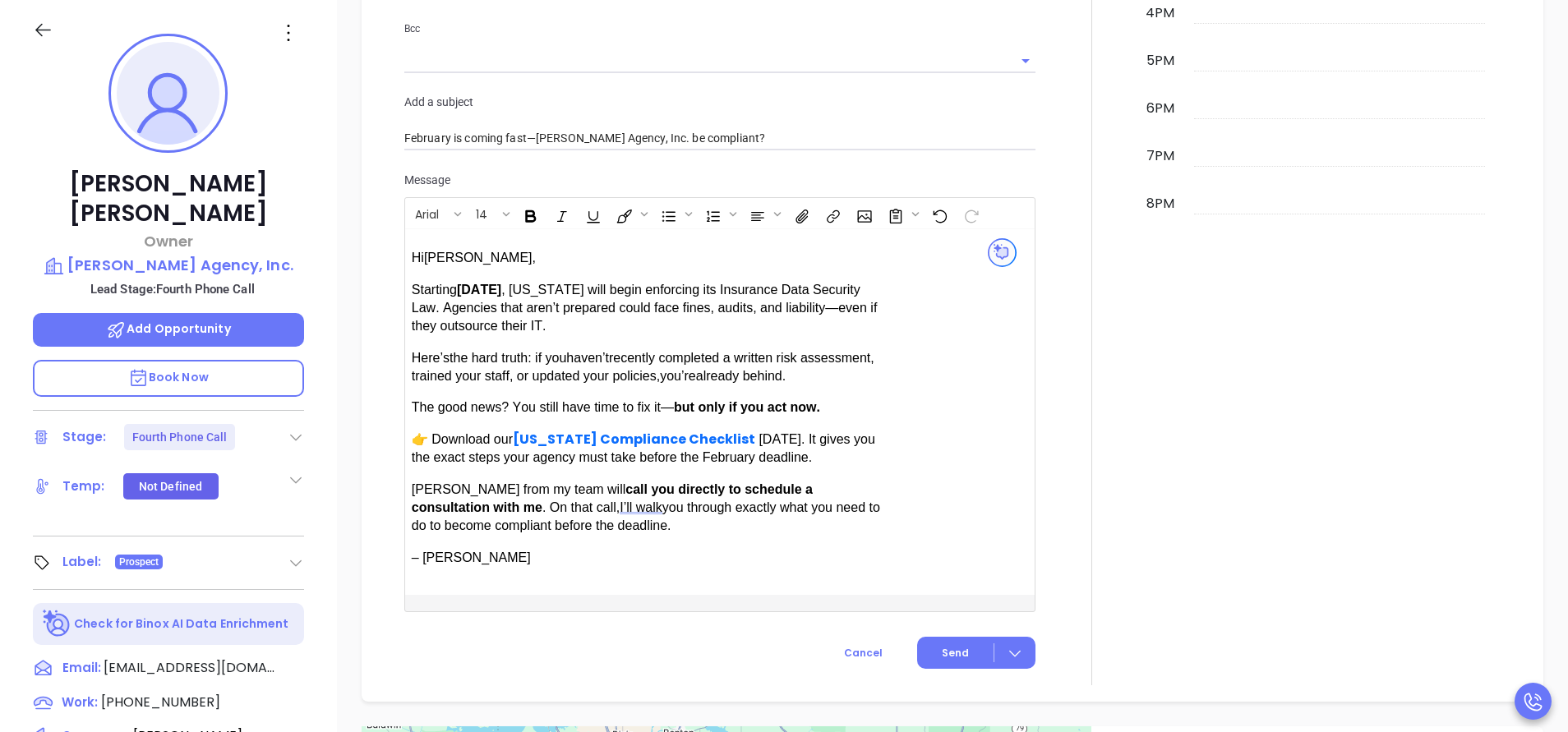
scroll to position [1411, 0]
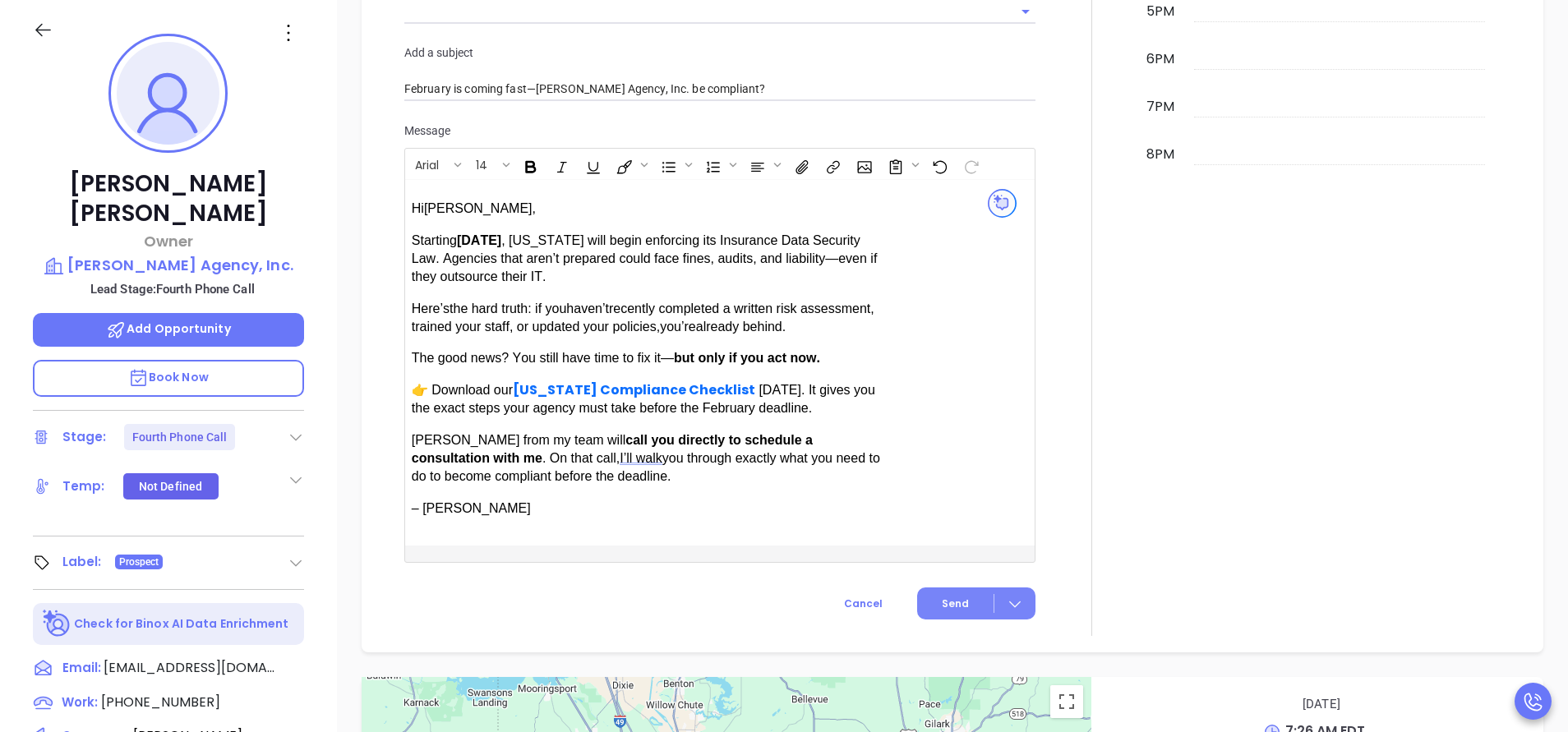
click at [948, 601] on span "Send" at bounding box center [955, 604] width 27 height 15
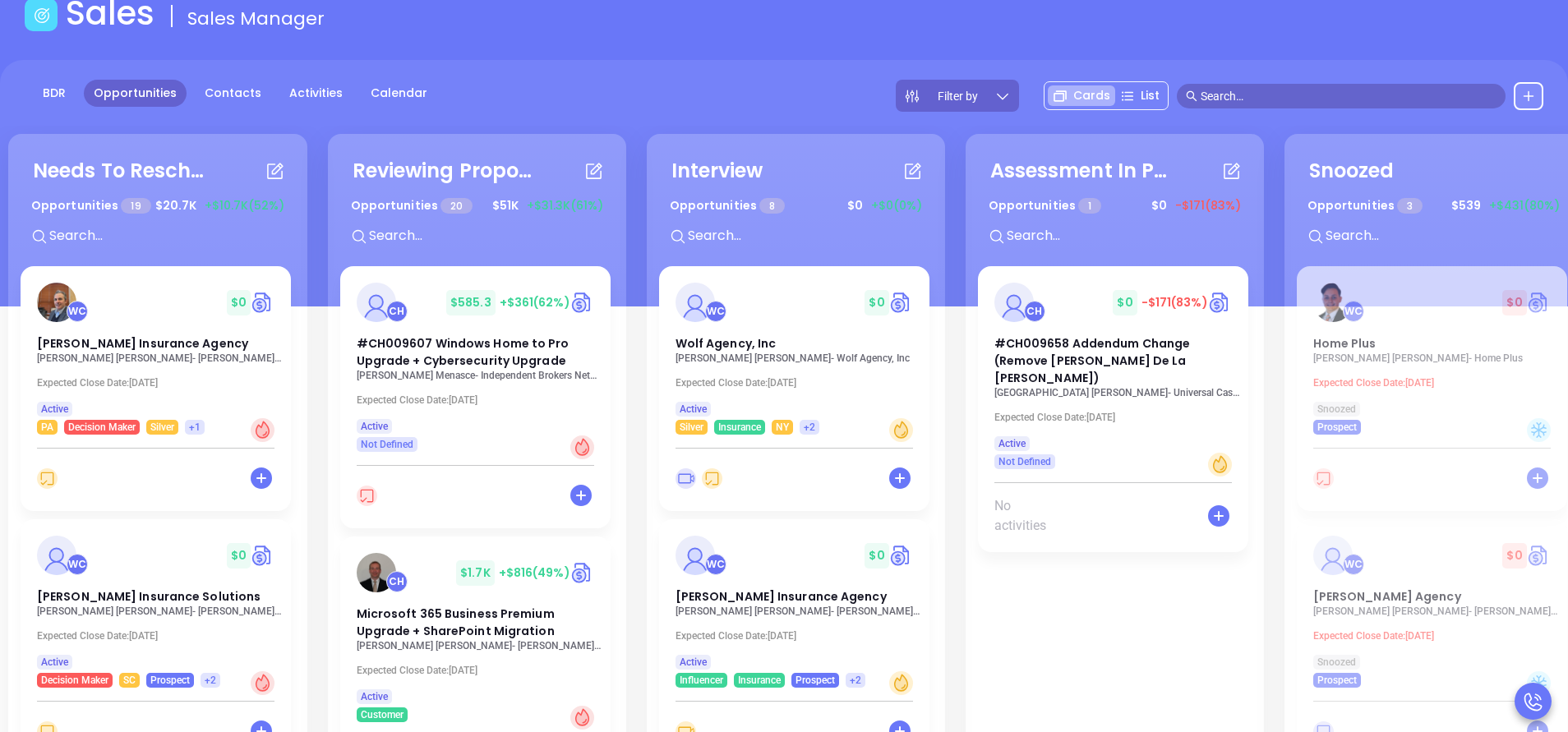
scroll to position [148, 0]
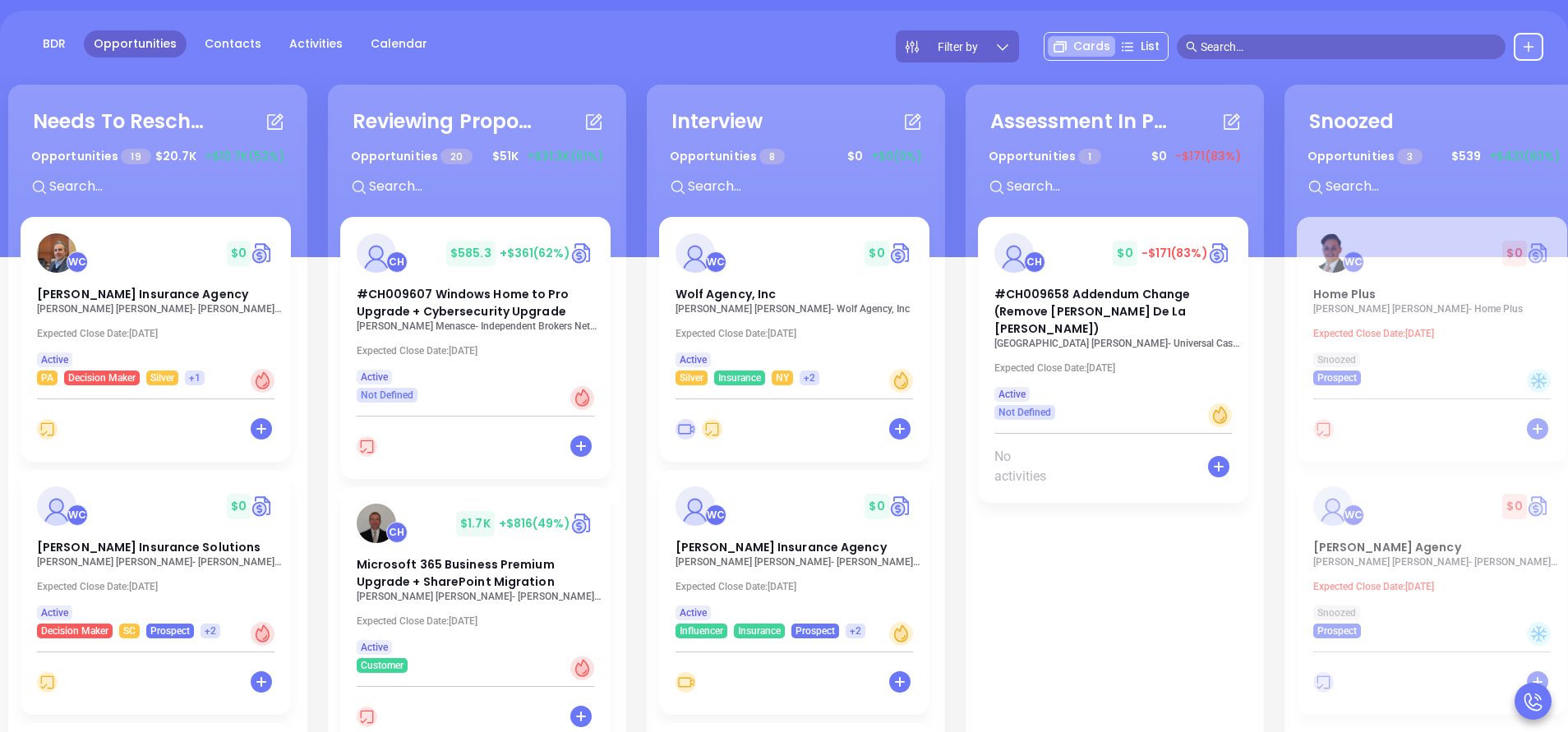
click at [296, 468] on div "Needs To Reschedule Opportunities 19 $ 20.7K +$10.7K (52%) + WC $ 0 [PERSON_NAM…" at bounding box center [158, 438] width 299 height 708
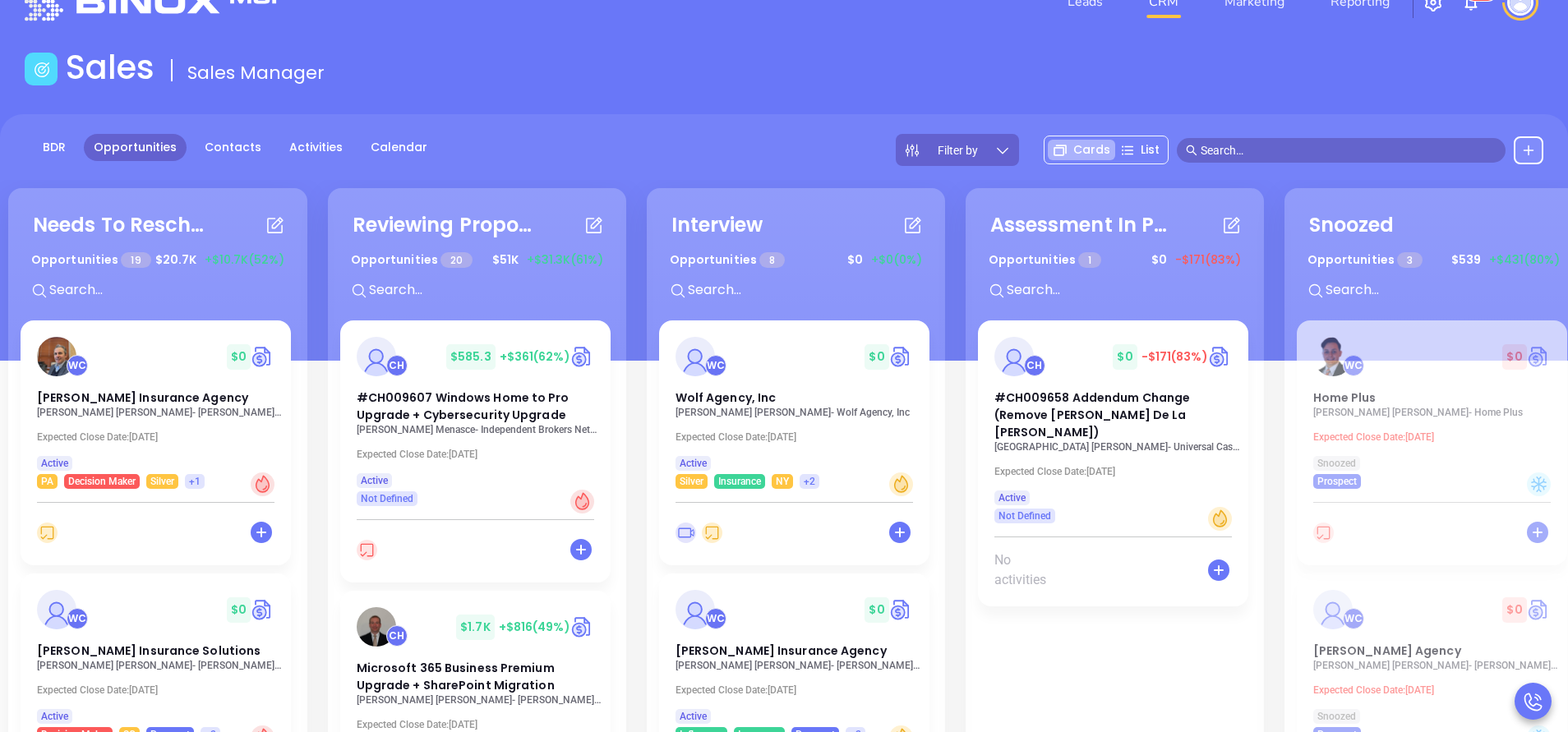
scroll to position [0, 0]
